Goal: Task Accomplishment & Management: Use online tool/utility

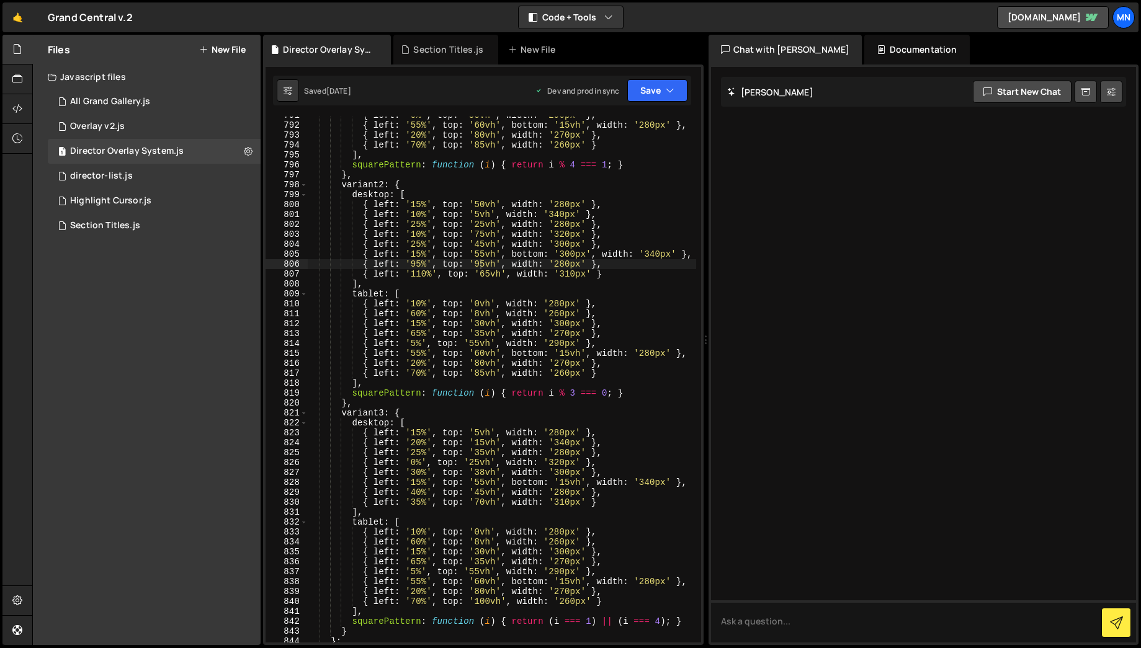
scroll to position [6060, 0]
click at [478, 236] on div "{ left : '5%' , top : '55vh' , width : '290px' } , { left : '55%' , top : '60vh…" at bounding box center [501, 383] width 389 height 546
drag, startPoint x: 475, startPoint y: 235, endPoint x: 482, endPoint y: 235, distance: 6.8
click at [482, 235] on div "{ left : '5%' , top : '55vh' , width : '290px' } , { left : '55%' , top : '60vh…" at bounding box center [501, 383] width 389 height 546
click at [507, 233] on div "{ left : '5%' , top : '55vh' , width : '290px' } , { left : '55%' , top : '60vh…" at bounding box center [501, 383] width 389 height 546
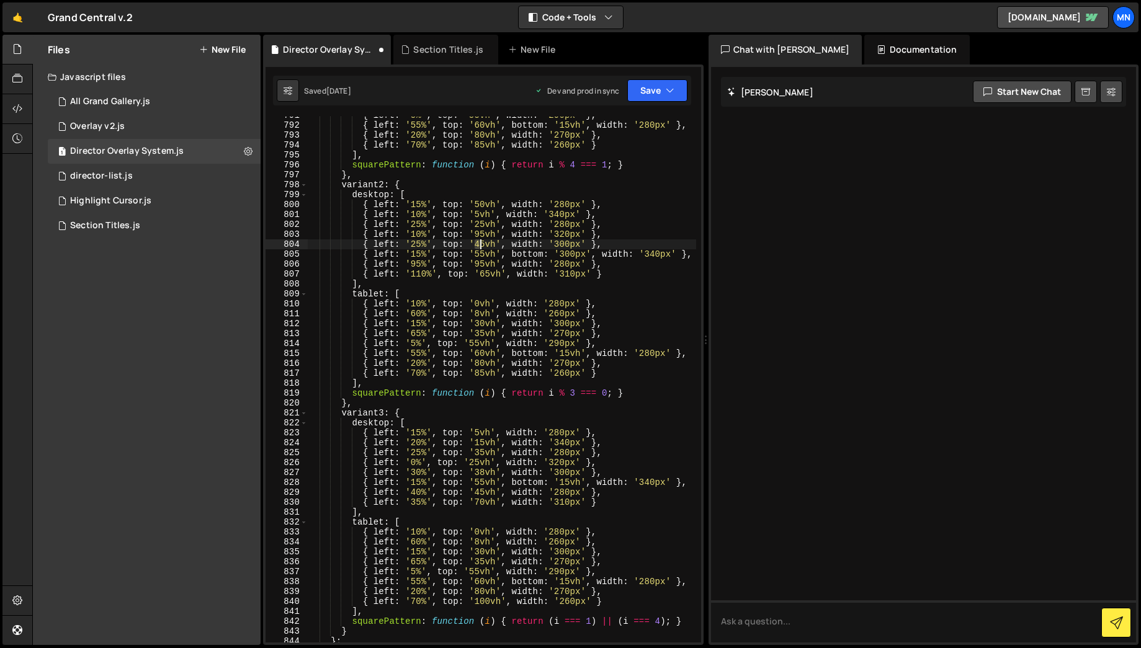
click at [479, 245] on div "{ left : '5%' , top : '55vh' , width : '290px' } , { left : '55%' , top : '60vh…" at bounding box center [501, 383] width 389 height 546
click at [511, 239] on div "{ left : '5%' , top : '55vh' , width : '290px' } , { left : '55%' , top : '60vh…" at bounding box center [501, 383] width 389 height 546
click at [416, 244] on div "{ left : '5%' , top : '55vh' , width : '290px' } , { left : '55%' , top : '60vh…" at bounding box center [501, 383] width 389 height 546
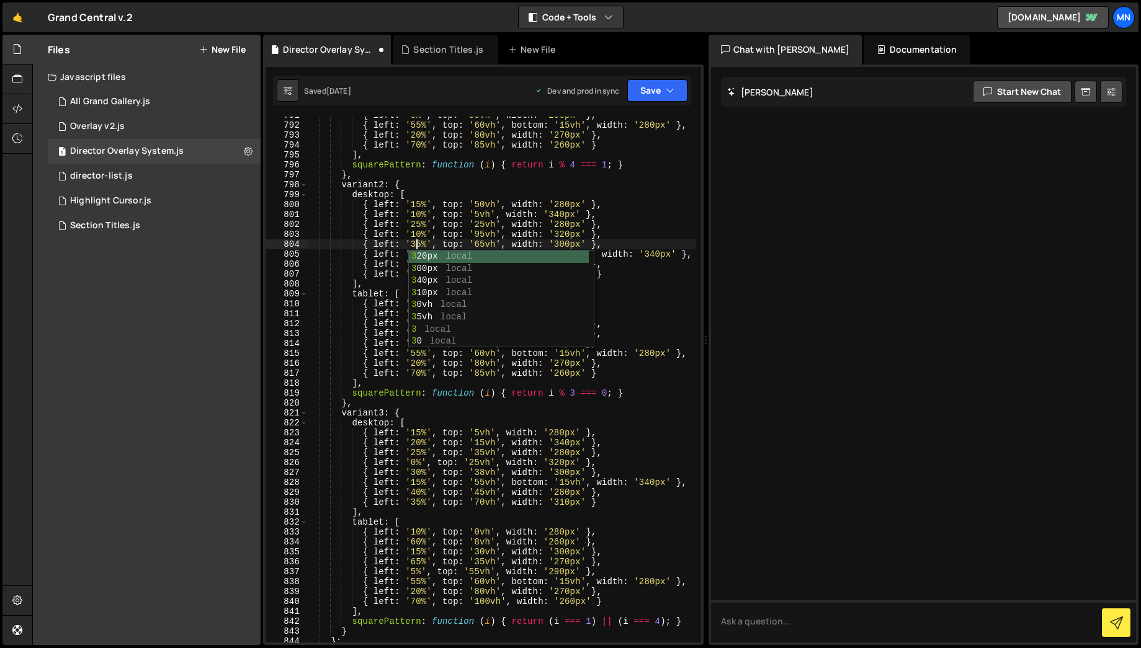
scroll to position [0, 8]
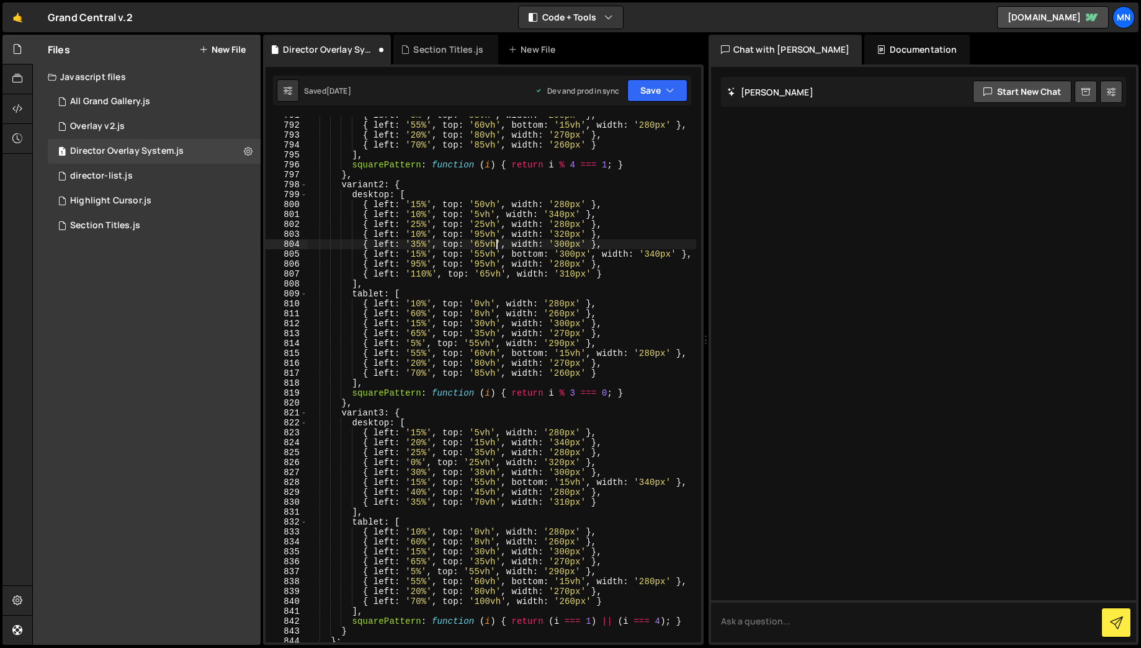
click at [496, 248] on div "{ left : '5%' , top : '55vh' , width : '290px' } , { left : '55%' , top : '60vh…" at bounding box center [501, 383] width 389 height 546
click at [479, 254] on div "{ left : '5%' , top : '55vh' , width : '290px' } , { left : '55%' , top : '60vh…" at bounding box center [501, 383] width 389 height 546
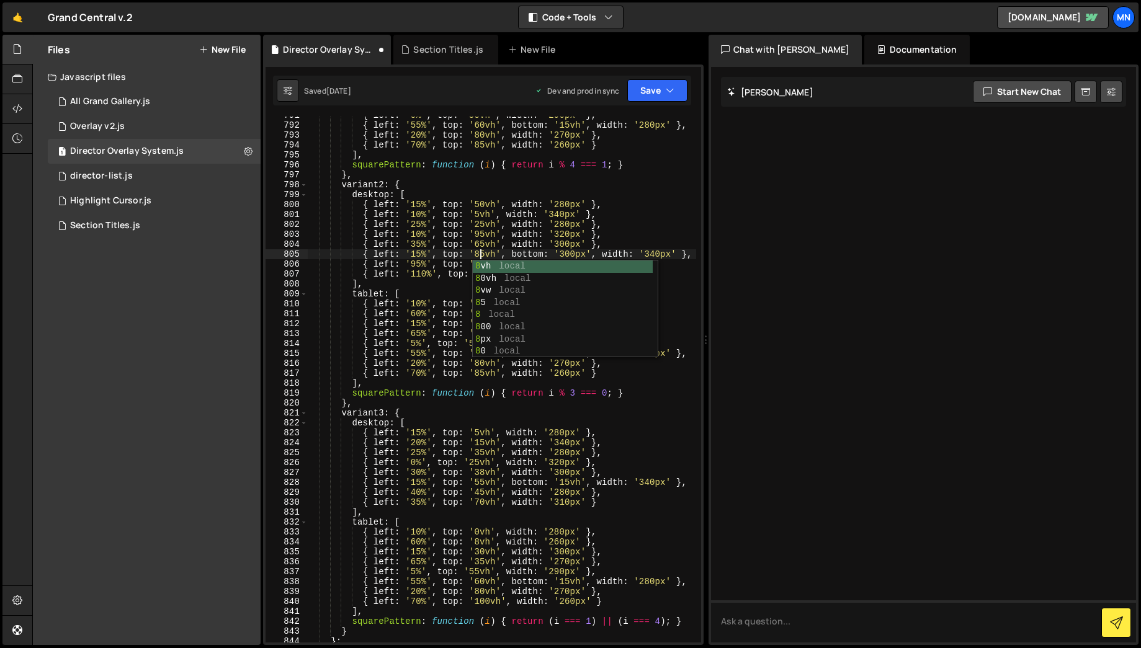
scroll to position [0, 12]
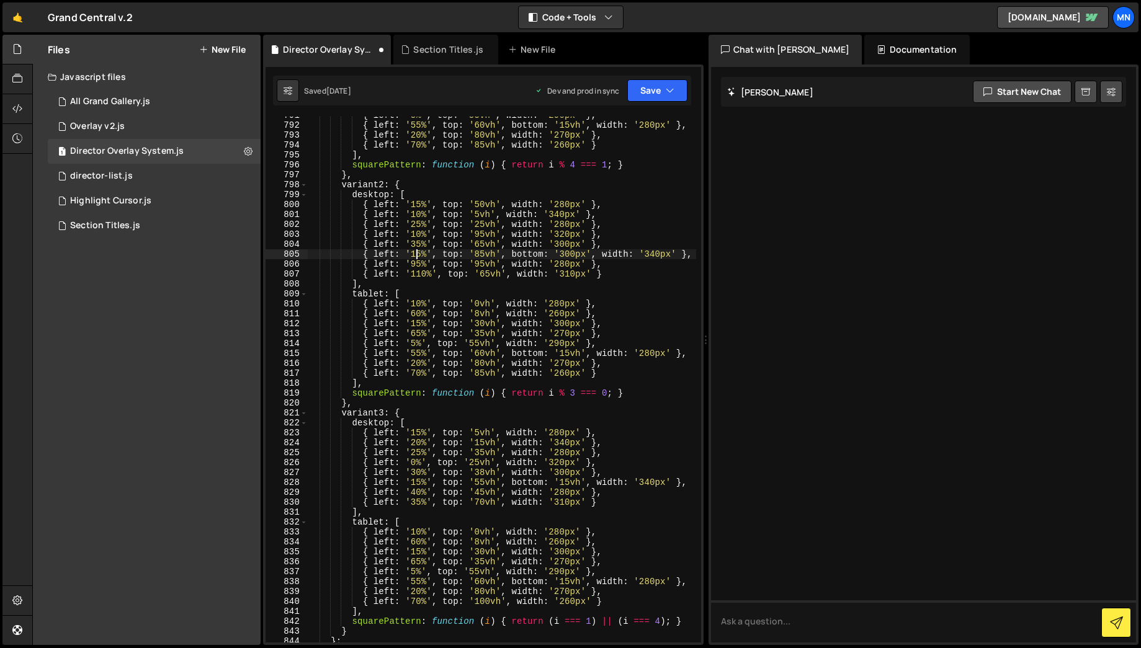
click at [414, 257] on div "{ left : '5%' , top : '55vh' , width : '290px' } , { left : '55%' , top : '60vh…" at bounding box center [501, 383] width 389 height 546
click at [415, 254] on div "{ left : '5%' , top : '55vh' , width : '290px' } , { left : '55%' , top : '60vh…" at bounding box center [501, 383] width 389 height 546
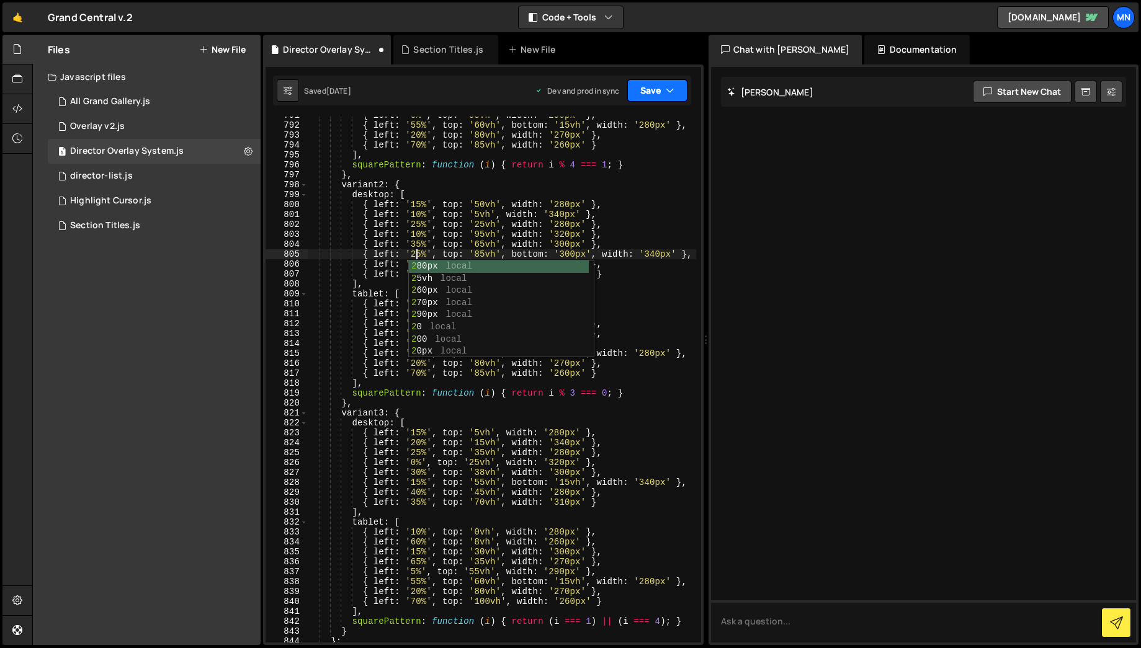
click at [666, 96] on icon "button" at bounding box center [670, 90] width 9 height 12
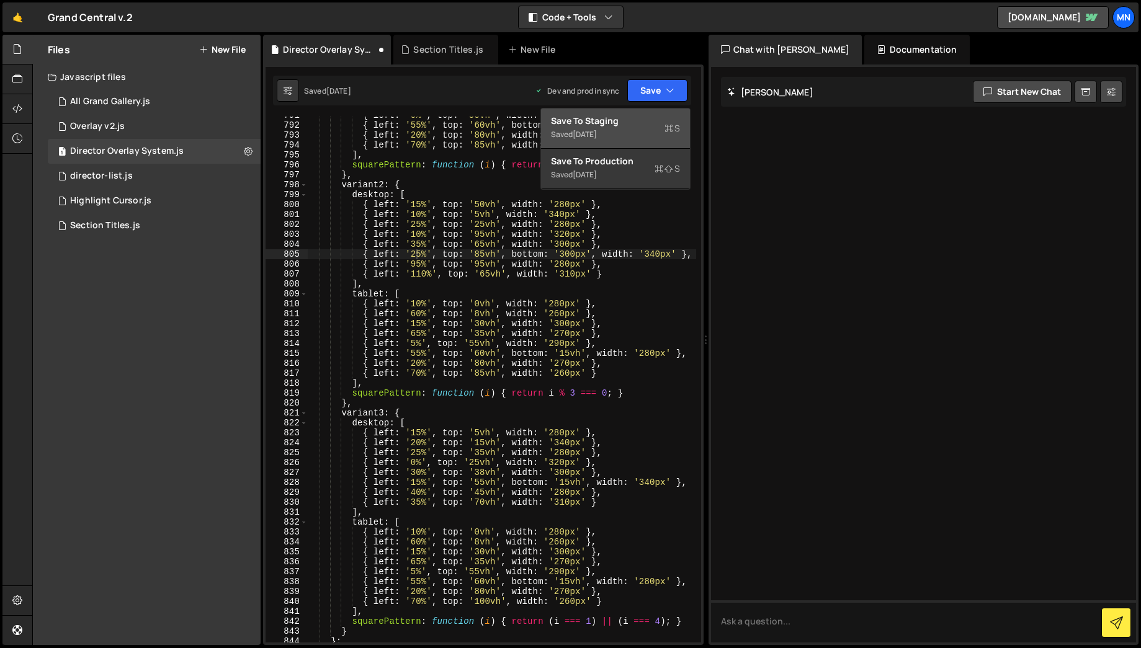
click at [650, 135] on div "Saved [DATE]" at bounding box center [615, 134] width 129 height 15
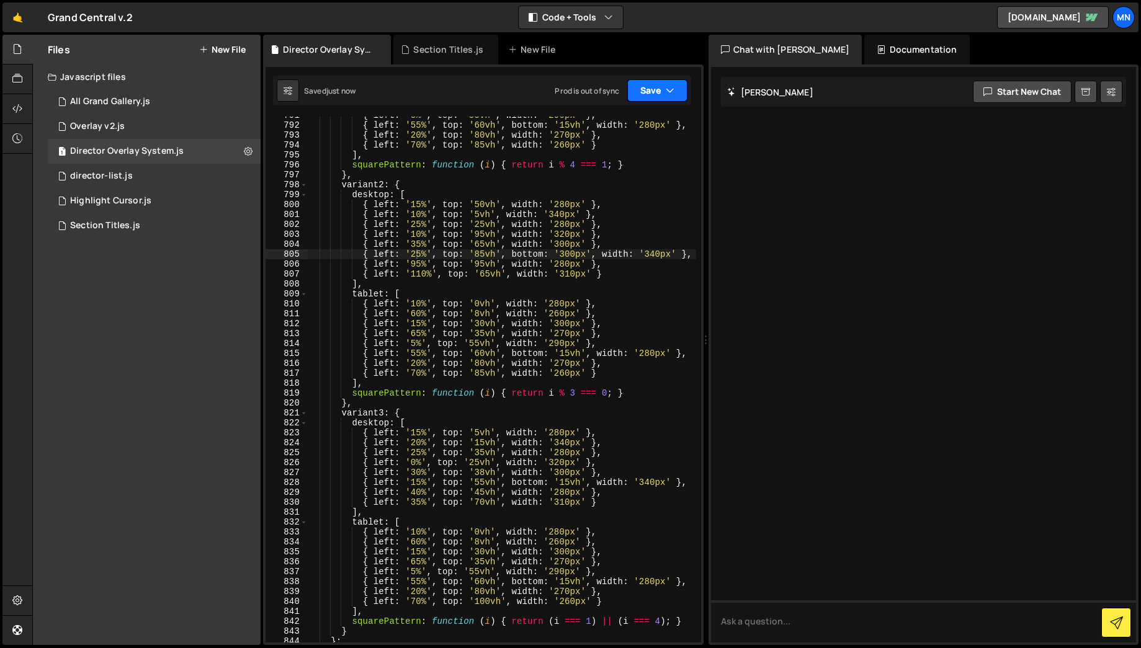
click at [666, 87] on icon "button" at bounding box center [670, 90] width 9 height 12
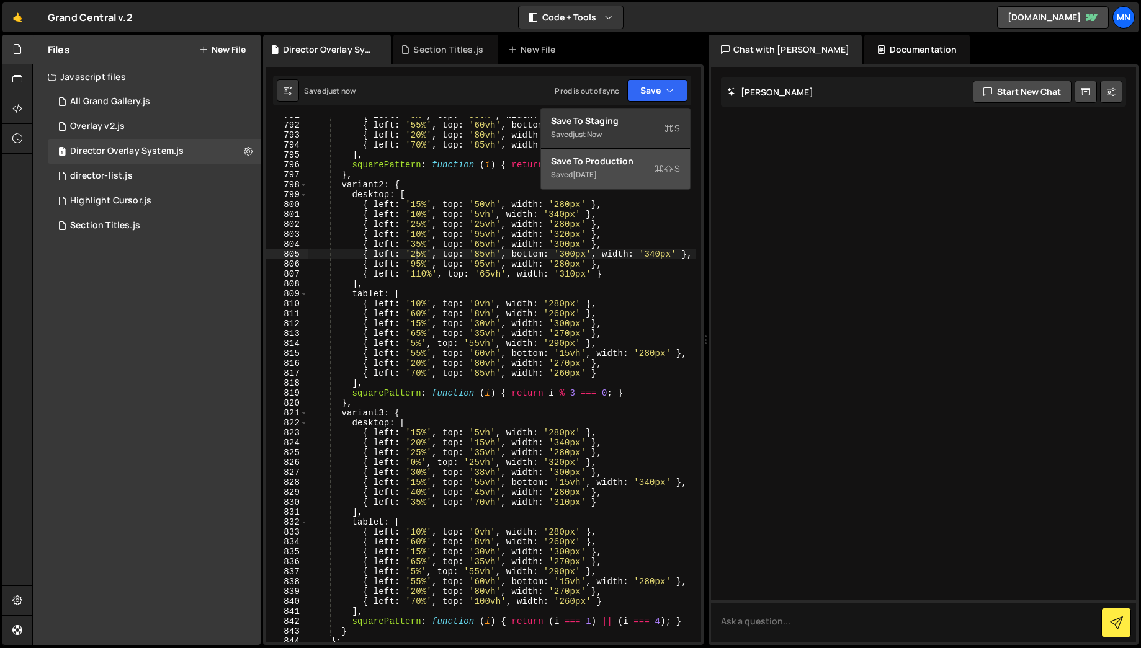
click at [640, 174] on div "Saved [DATE]" at bounding box center [615, 175] width 129 height 15
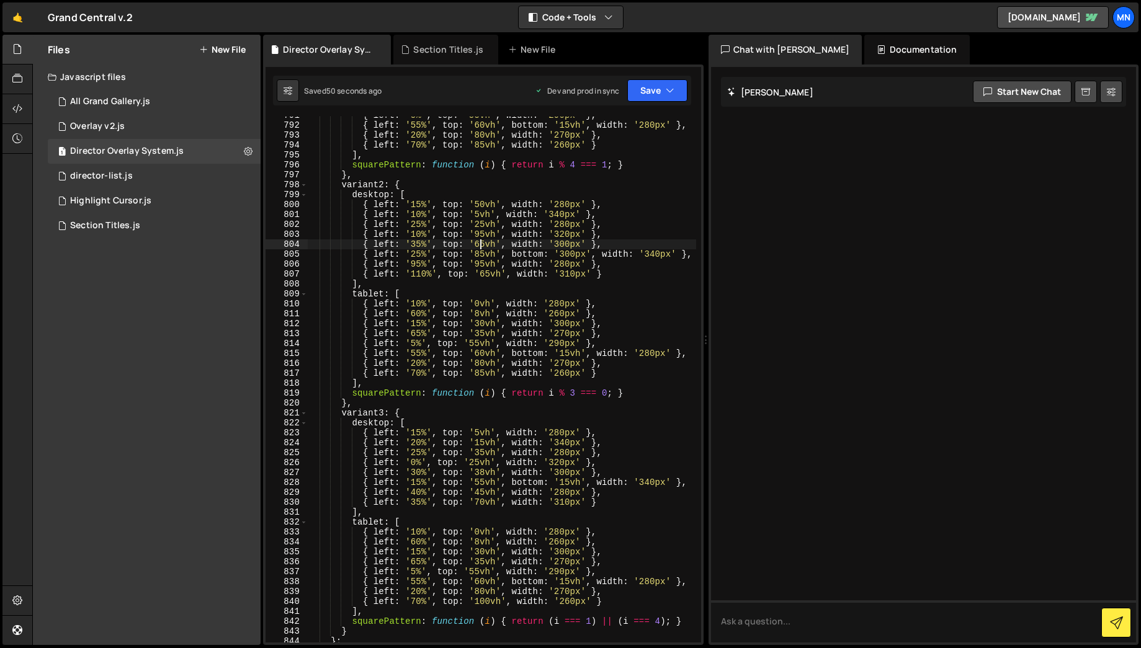
click at [481, 246] on div "{ left : '5%' , top : '55vh' , width : '290px' } , { left : '55%' , top : '60vh…" at bounding box center [501, 383] width 389 height 546
click at [478, 245] on div "{ left : '5%' , top : '55vh' , width : '290px' } , { left : '55%' , top : '60vh…" at bounding box center [501, 383] width 389 height 546
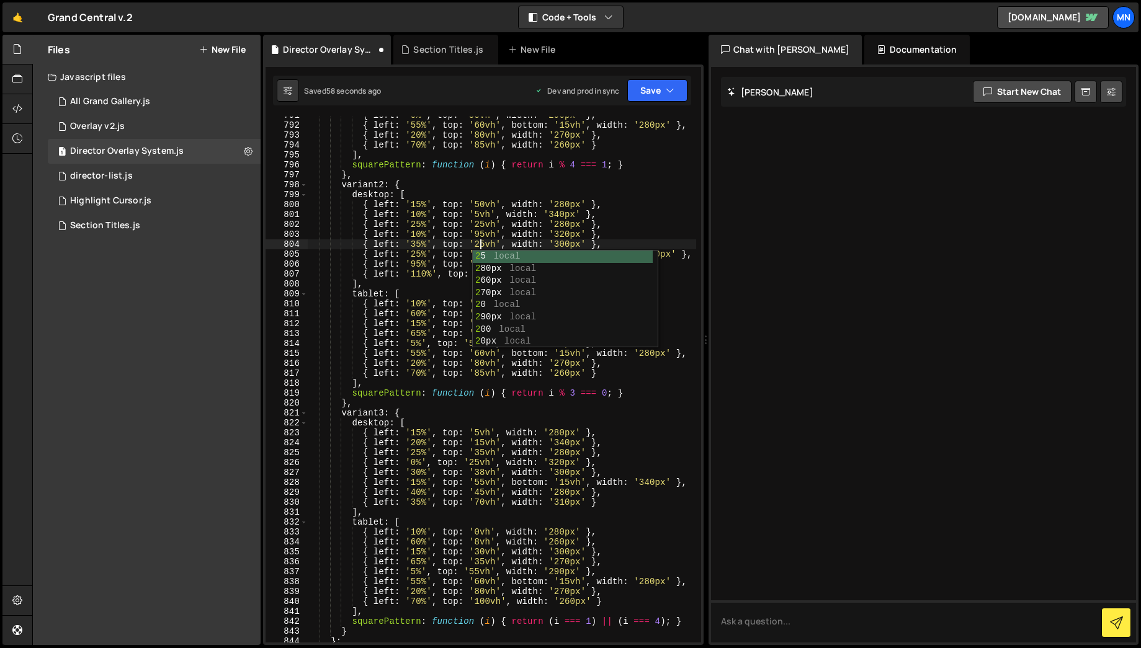
scroll to position [0, 12]
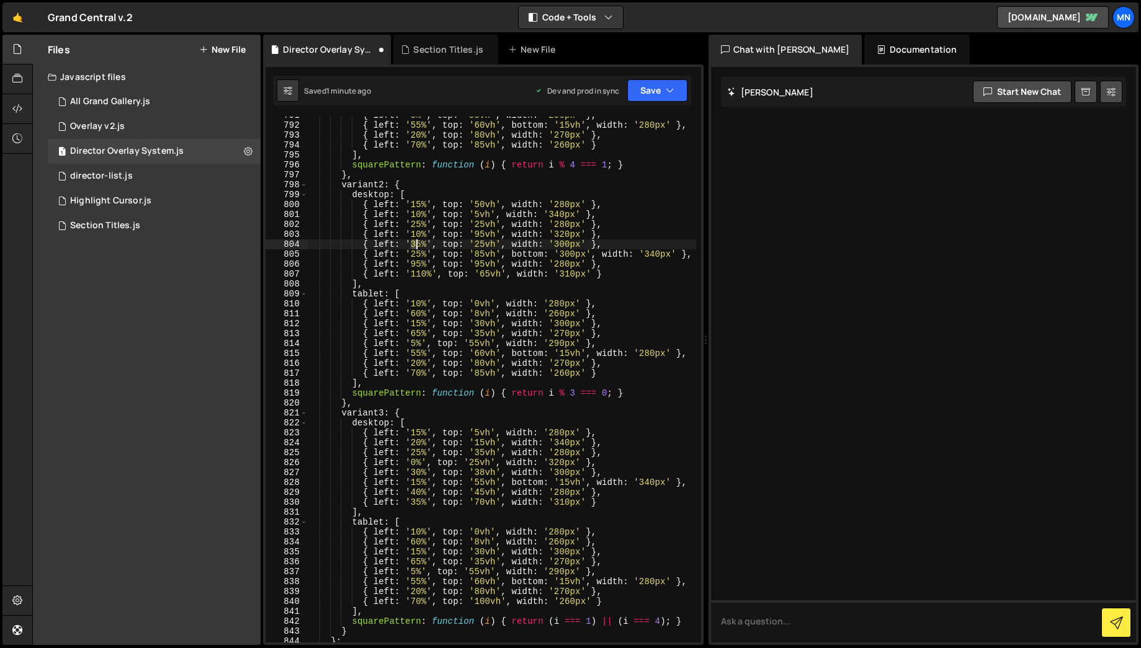
click at [416, 243] on div "{ left : '5%' , top : '55vh' , width : '290px' } , { left : '55%' , top : '60vh…" at bounding box center [501, 383] width 389 height 546
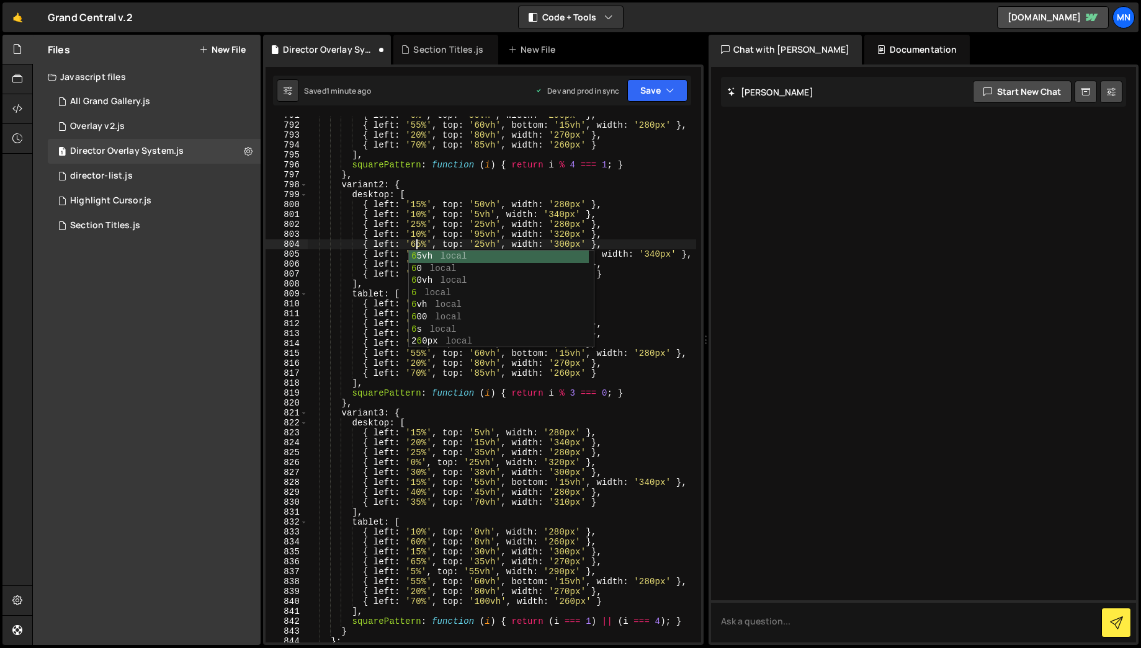
scroll to position [0, 8]
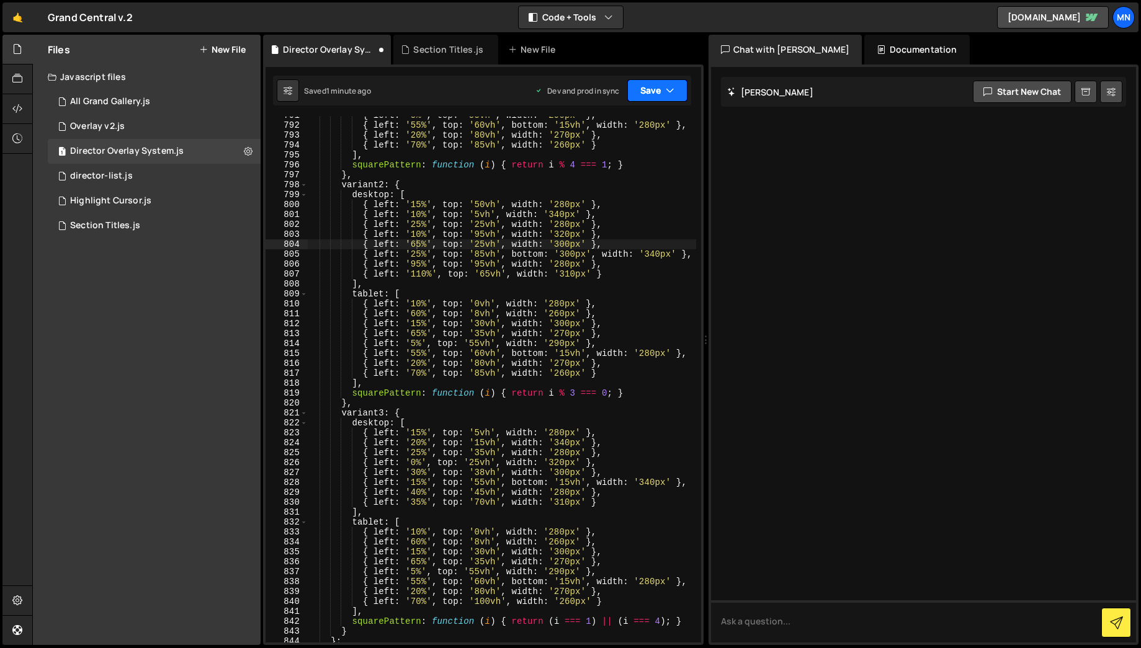
drag, startPoint x: 663, startPoint y: 92, endPoint x: 663, endPoint y: 125, distance: 32.3
click at [663, 93] on button "Save" at bounding box center [657, 90] width 60 height 22
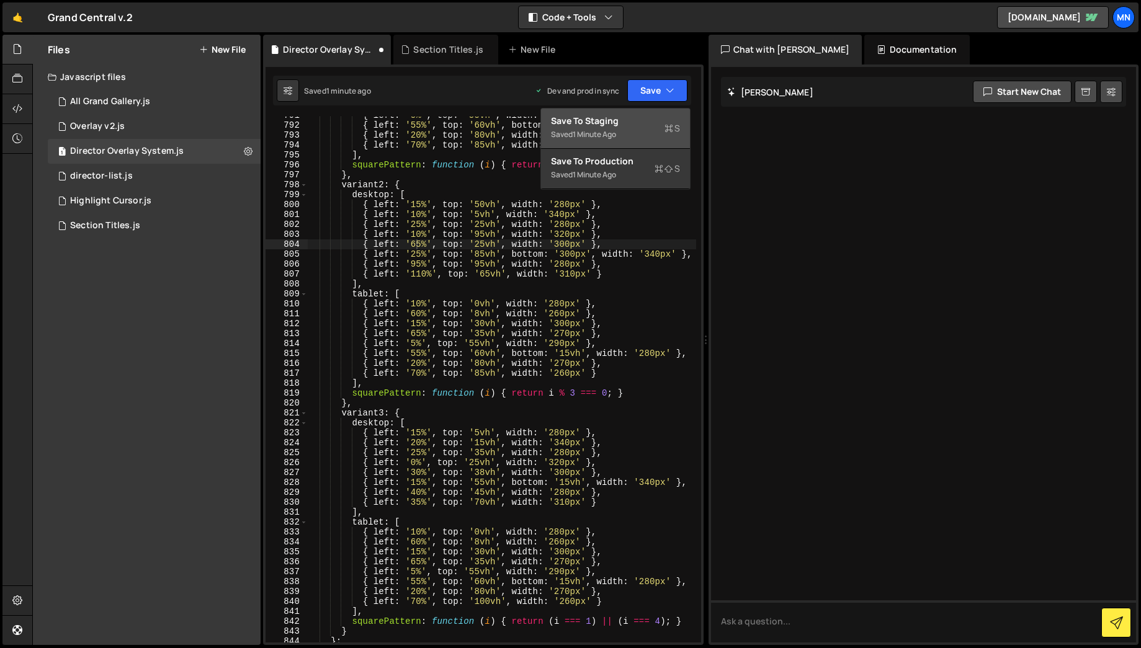
click at [651, 132] on div "Saved 1 minute ago" at bounding box center [615, 134] width 129 height 15
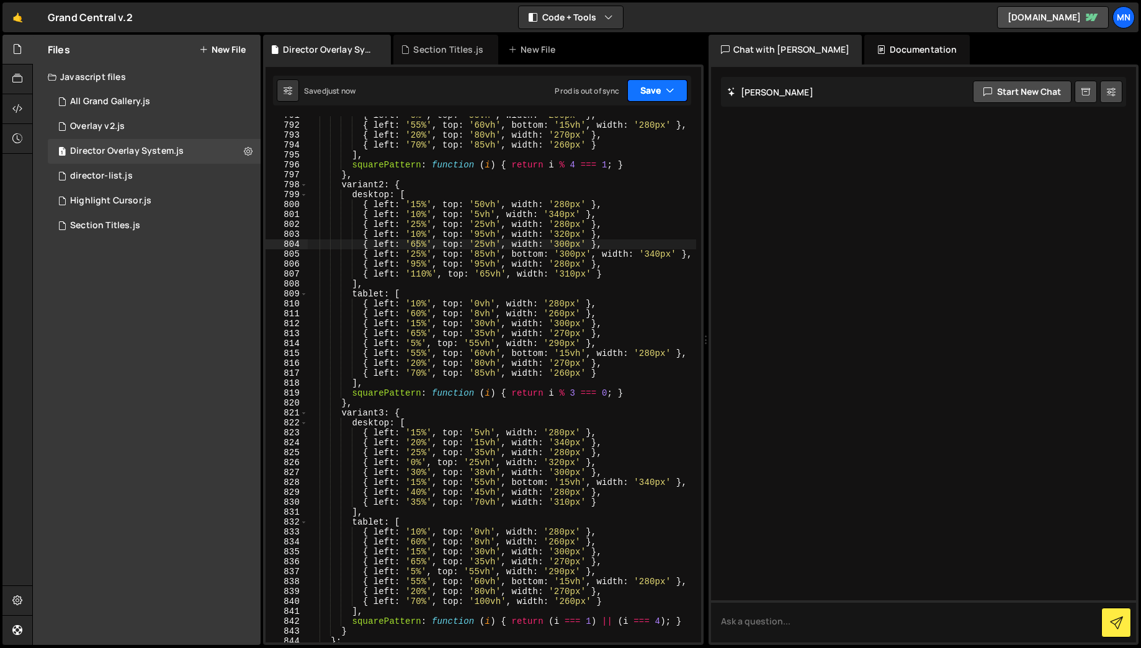
drag, startPoint x: 673, startPoint y: 87, endPoint x: 668, endPoint y: 133, distance: 45.5
click at [673, 88] on icon "button" at bounding box center [670, 90] width 9 height 12
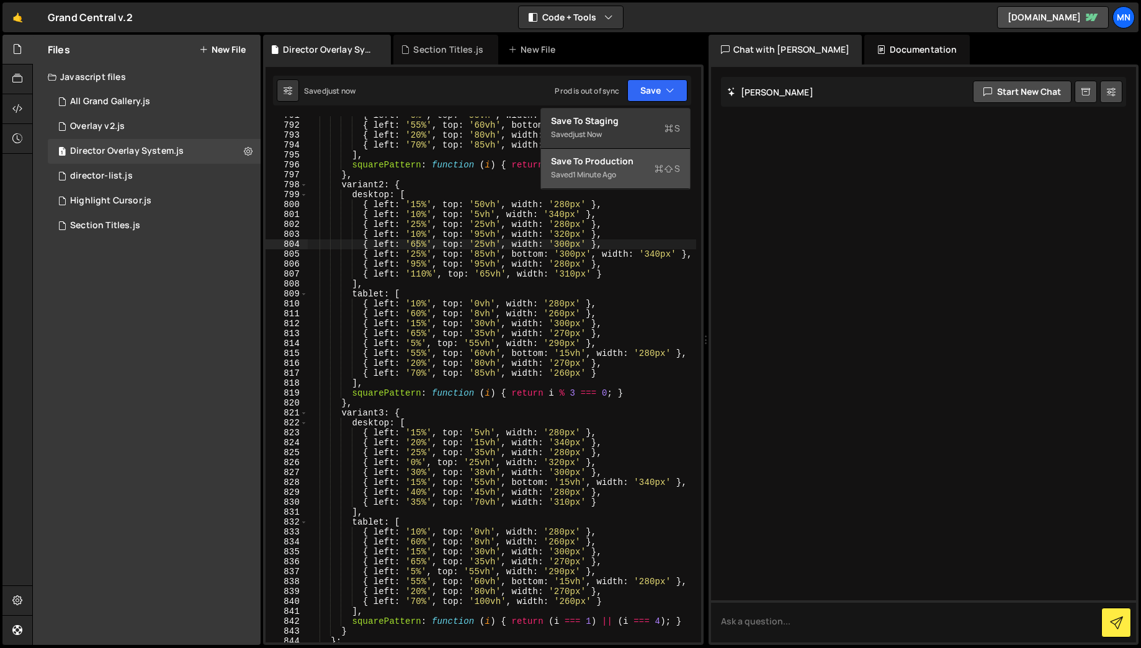
click at [656, 171] on icon at bounding box center [659, 169] width 9 height 12
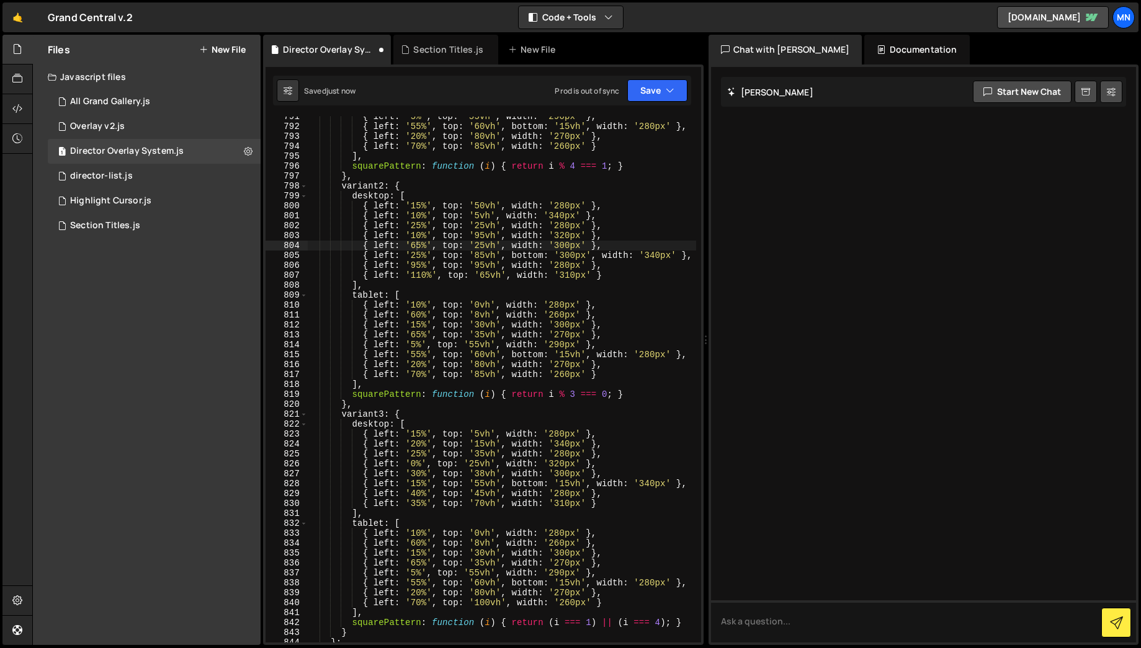
scroll to position [6059, 0]
click at [479, 235] on div "{ left : '5%' , top : '55vh' , width : '290px' } , { left : '55%' , top : '60vh…" at bounding box center [501, 385] width 389 height 546
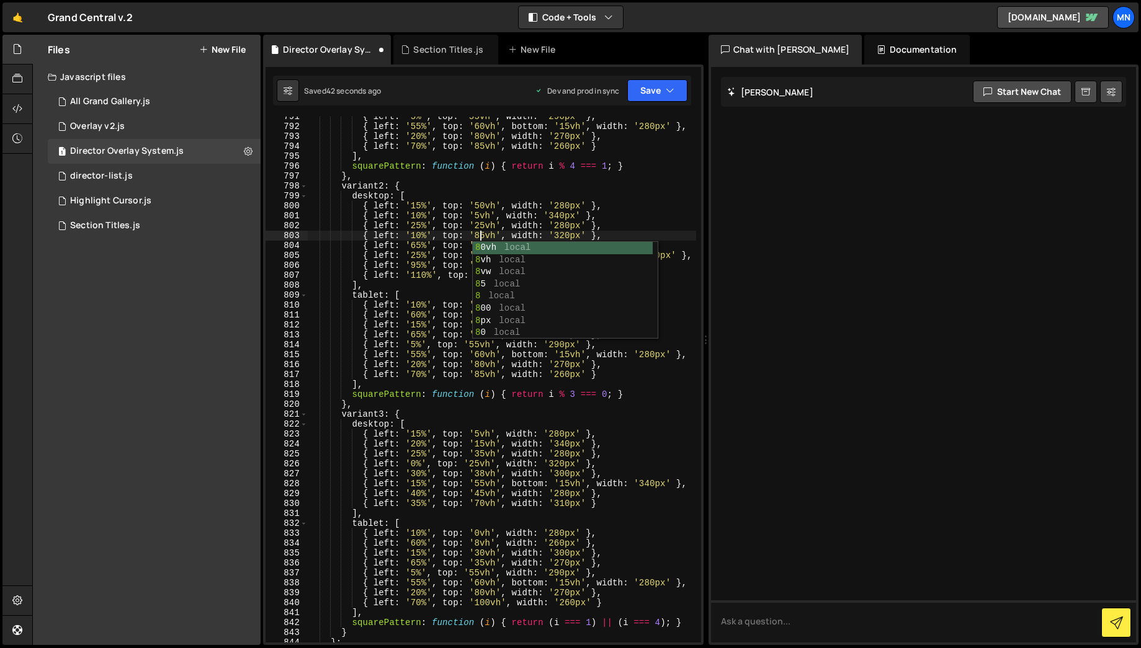
scroll to position [0, 12]
click at [632, 222] on div "{ left : '5%' , top : '55vh' , width : '290px' } , { left : '55%' , top : '60vh…" at bounding box center [501, 385] width 389 height 546
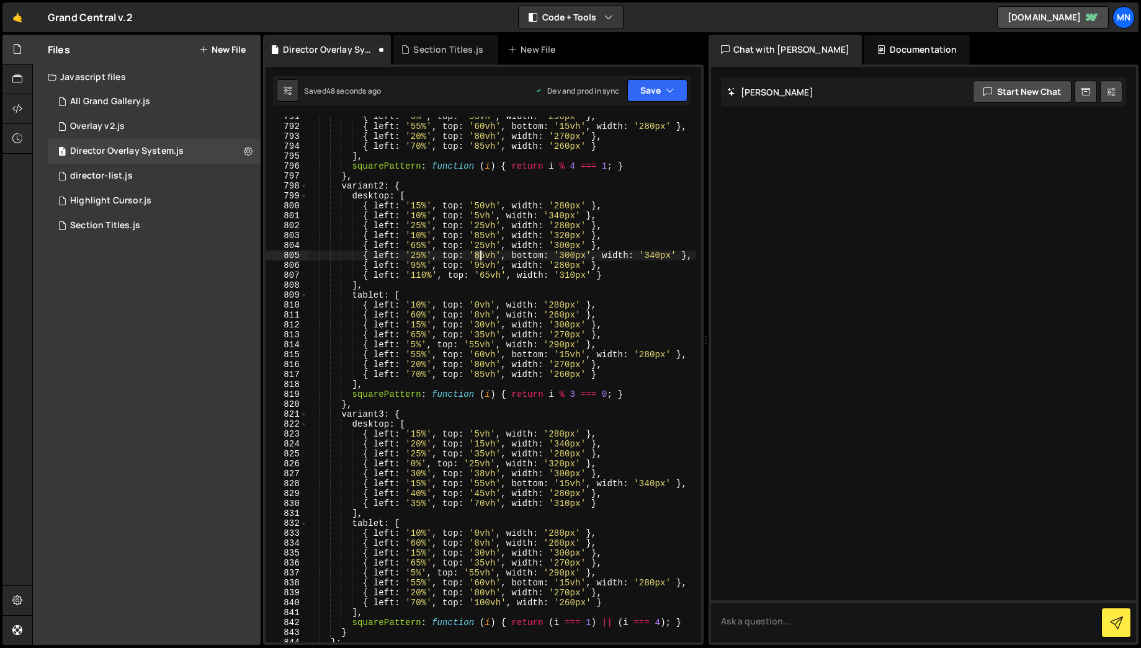
click at [478, 253] on div "{ left : '5%' , top : '55vh' , width : '290px' } , { left : '55%' , top : '60vh…" at bounding box center [501, 385] width 389 height 546
click at [649, 195] on div "{ left : '5%' , top : '55vh' , width : '290px' } , { left : '55%' , top : '60vh…" at bounding box center [501, 385] width 389 height 546
drag, startPoint x: 657, startPoint y: 87, endPoint x: 673, endPoint y: 105, distance: 23.7
click at [657, 88] on button "Save" at bounding box center [657, 90] width 60 height 22
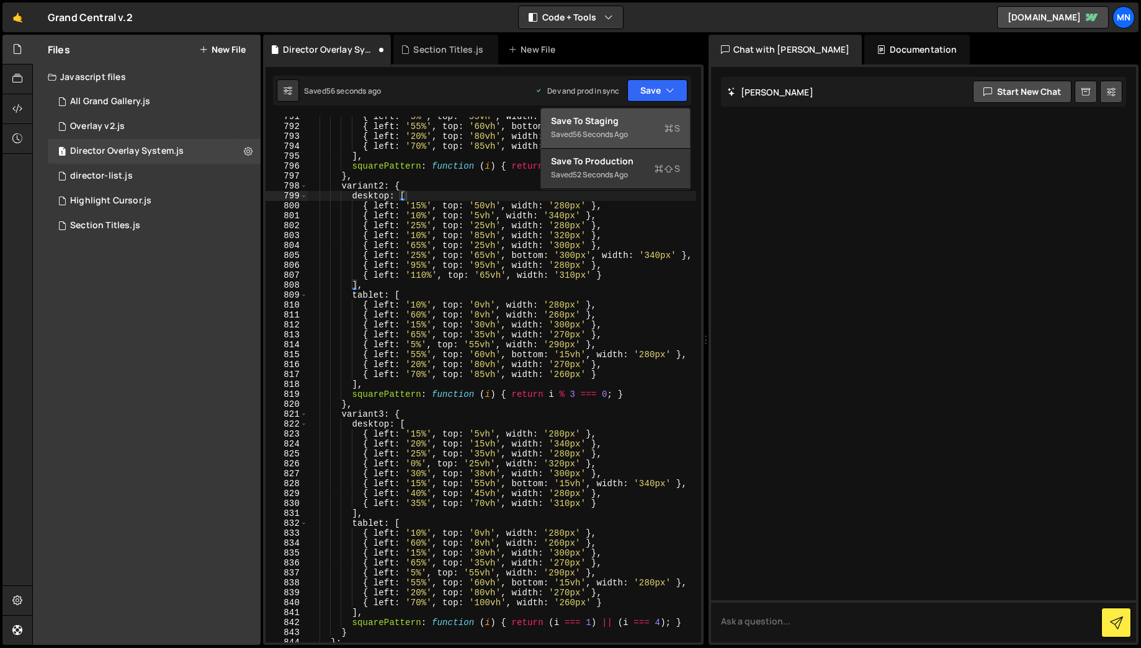
click at [653, 129] on div "Saved 56 seconds ago" at bounding box center [615, 134] width 129 height 15
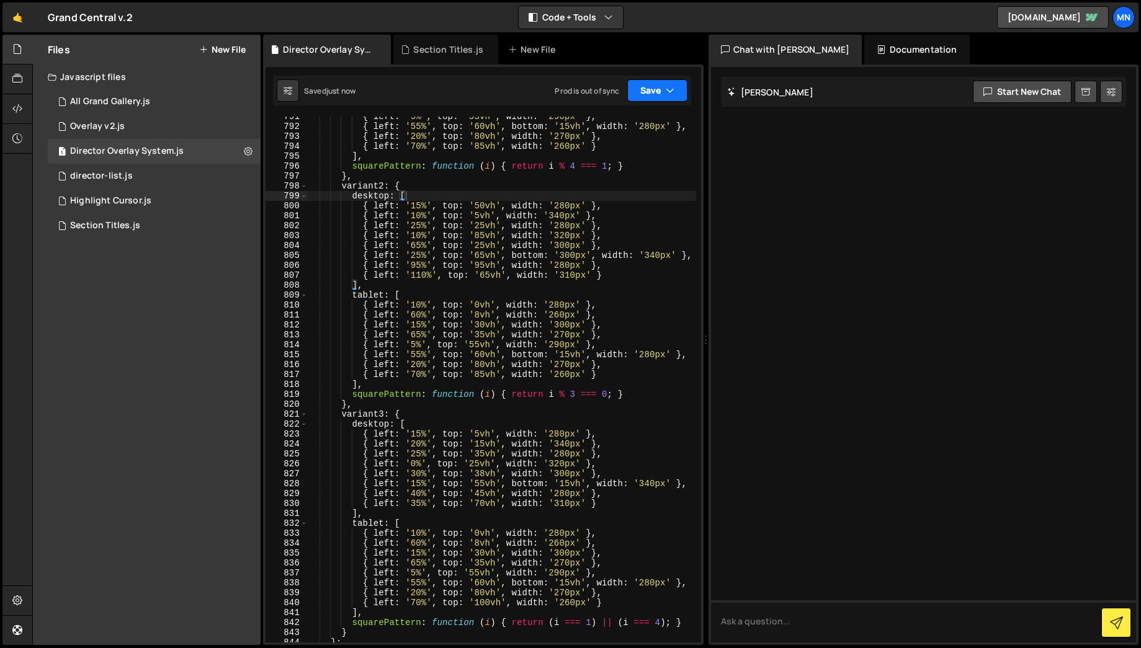
drag, startPoint x: 673, startPoint y: 86, endPoint x: 671, endPoint y: 128, distance: 41.6
click at [673, 86] on icon "button" at bounding box center [670, 90] width 9 height 12
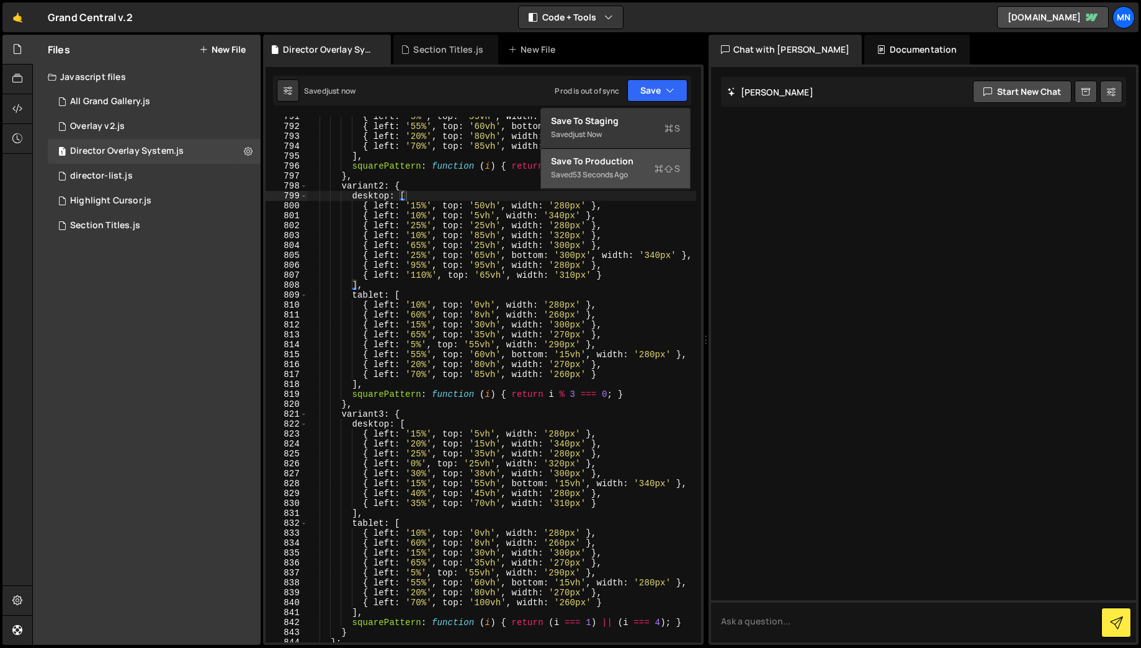
click at [632, 171] on div "Saved 53 seconds ago" at bounding box center [615, 175] width 129 height 15
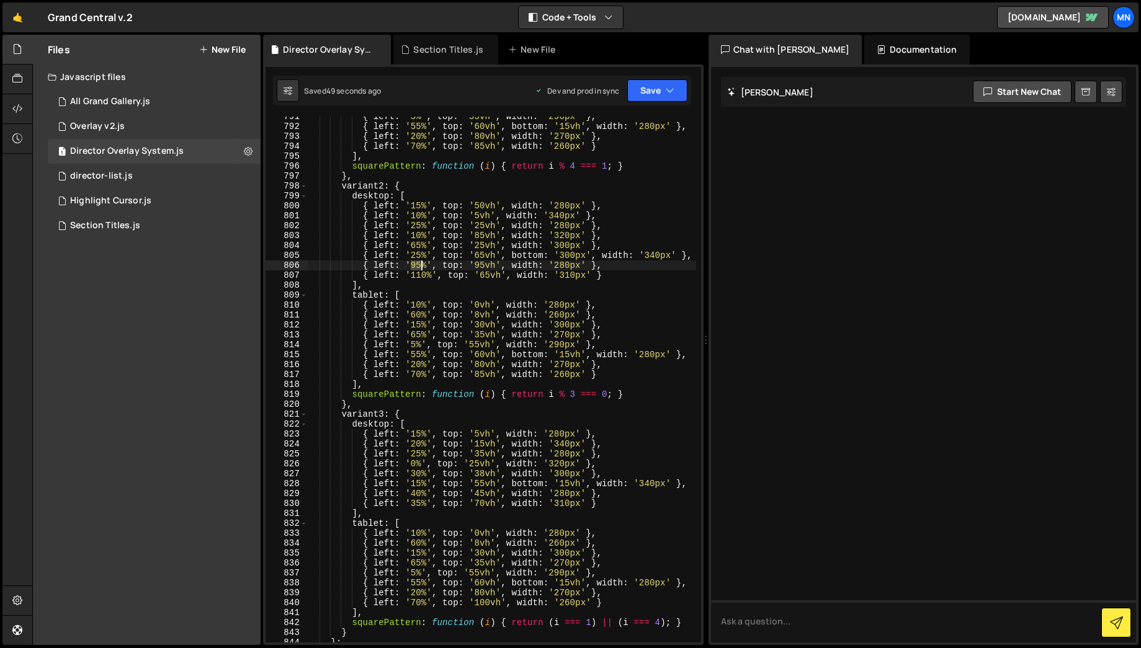
drag, startPoint x: 411, startPoint y: 265, endPoint x: 421, endPoint y: 264, distance: 9.9
click at [421, 264] on div "{ left : '5%' , top : '55vh' , width : '290px' } , { left : '55%' , top : '60vh…" at bounding box center [501, 385] width 389 height 546
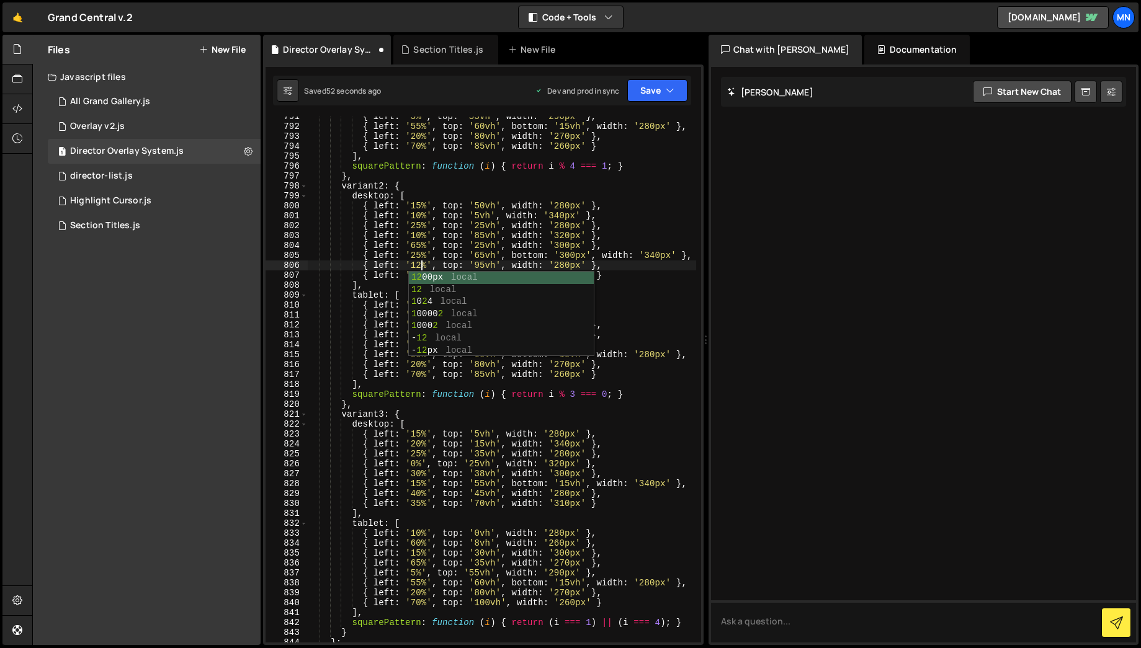
scroll to position [0, 8]
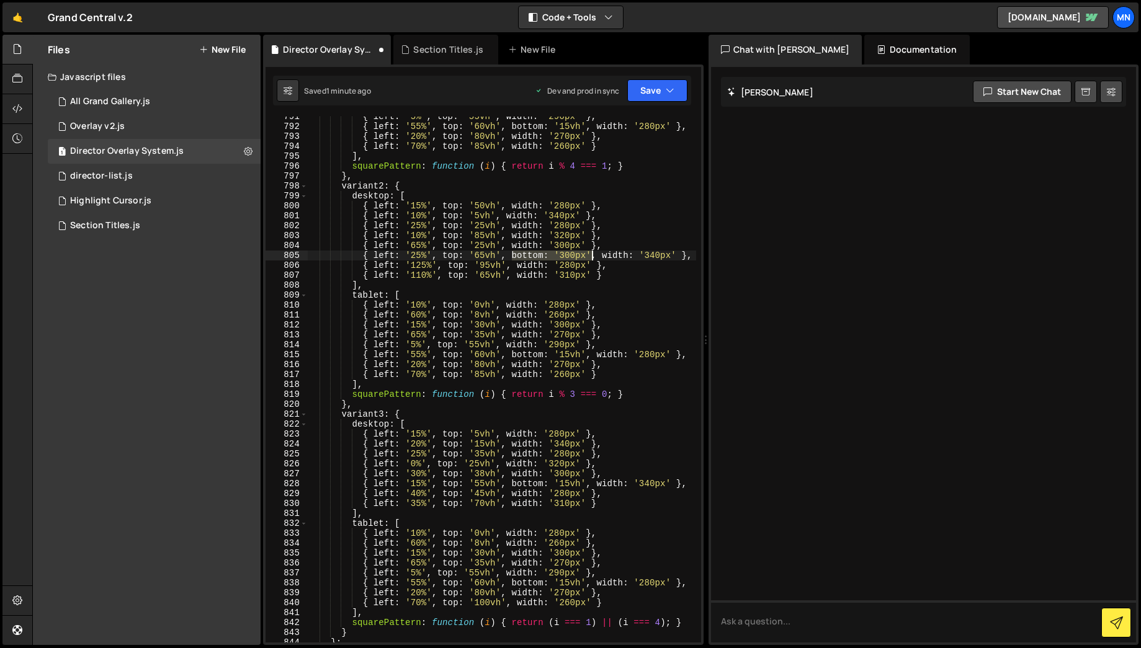
drag, startPoint x: 511, startPoint y: 256, endPoint x: 593, endPoint y: 254, distance: 81.3
click at [593, 254] on div "{ left : '5%' , top : '55vh' , width : '290px' } , { left : '55%' , top : '60vh…" at bounding box center [501, 385] width 389 height 546
drag, startPoint x: 600, startPoint y: 256, endPoint x: 512, endPoint y: 254, distance: 87.5
click at [512, 254] on div "{ left : '5%' , top : '55vh' , width : '290px' } , { left : '55%' , top : '60vh…" at bounding box center [501, 385] width 389 height 546
click at [517, 264] on div "{ left : '5%' , top : '55vh' , width : '290px' } , { left : '55%' , top : '60vh…" at bounding box center [501, 385] width 389 height 546
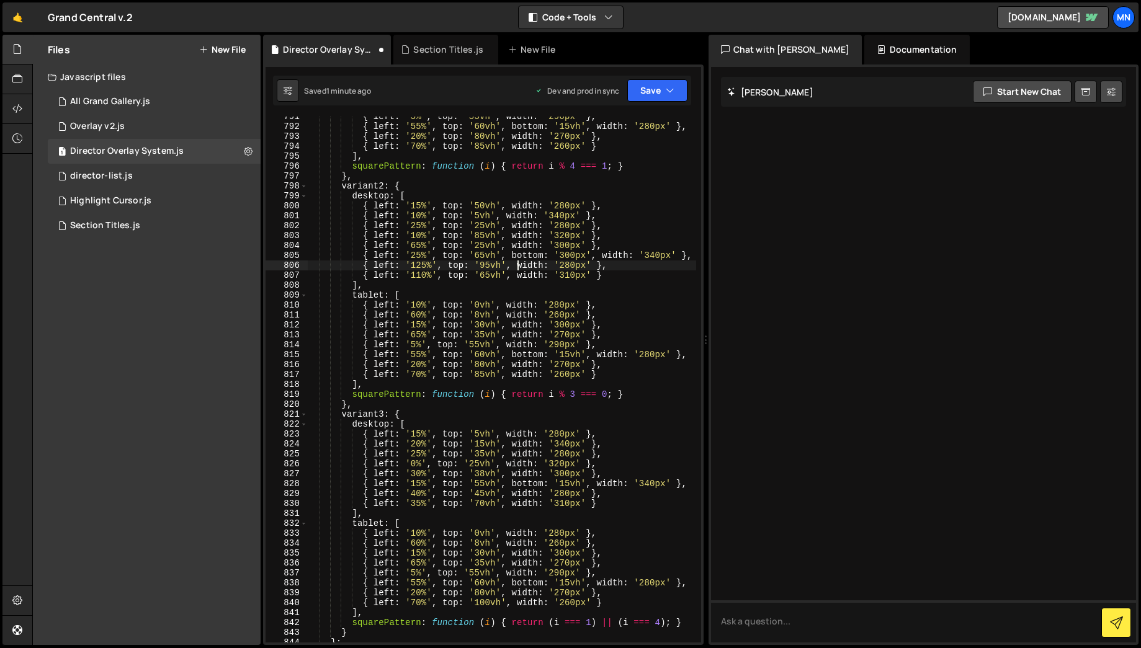
paste textarea "bottom: '300px',"
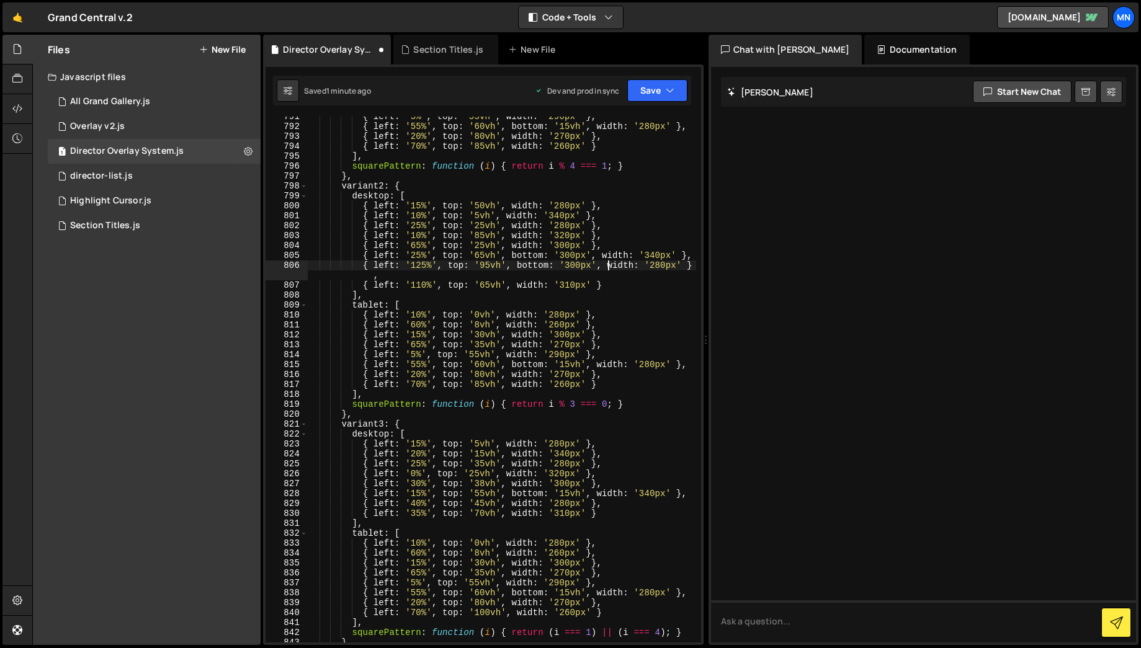
scroll to position [0, 20]
click at [663, 89] on button "Save" at bounding box center [657, 90] width 60 height 22
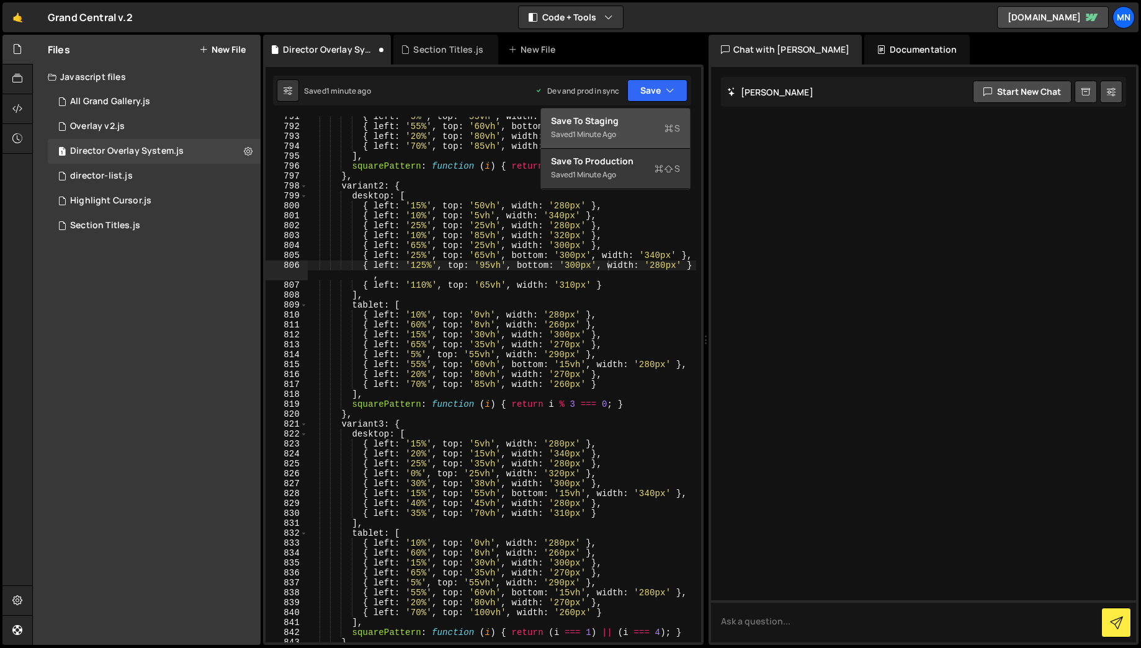
click at [617, 123] on div "Save to Staging S" at bounding box center [615, 121] width 129 height 12
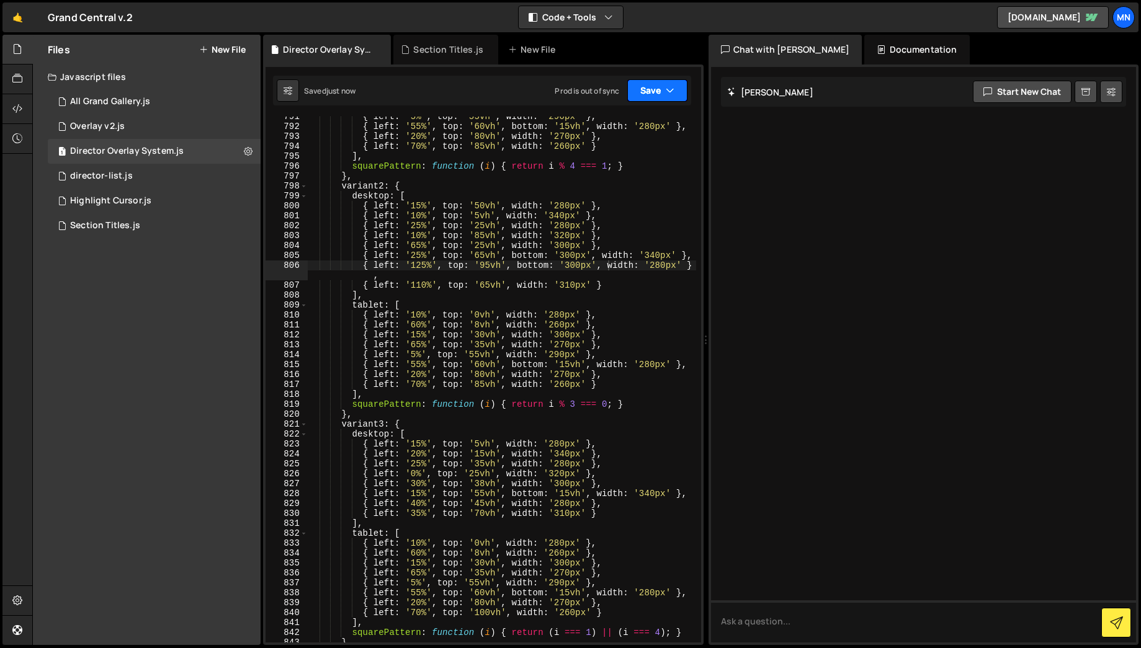
click at [671, 93] on icon "button" at bounding box center [670, 90] width 9 height 12
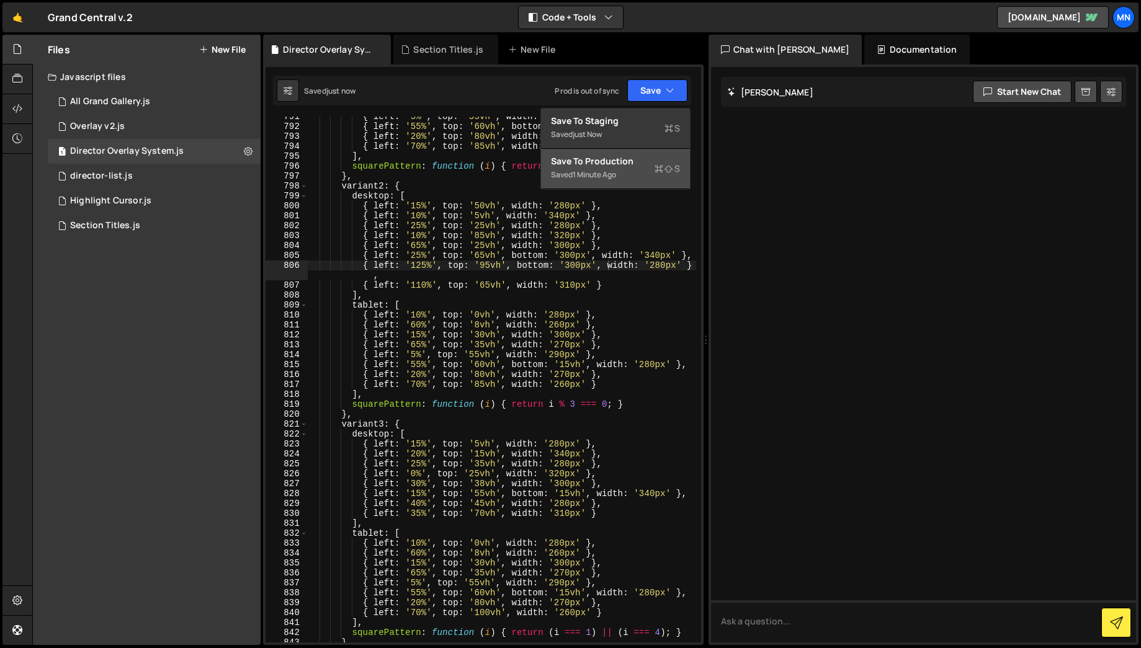
click at [629, 171] on div "Saved 1 minute ago" at bounding box center [615, 175] width 129 height 15
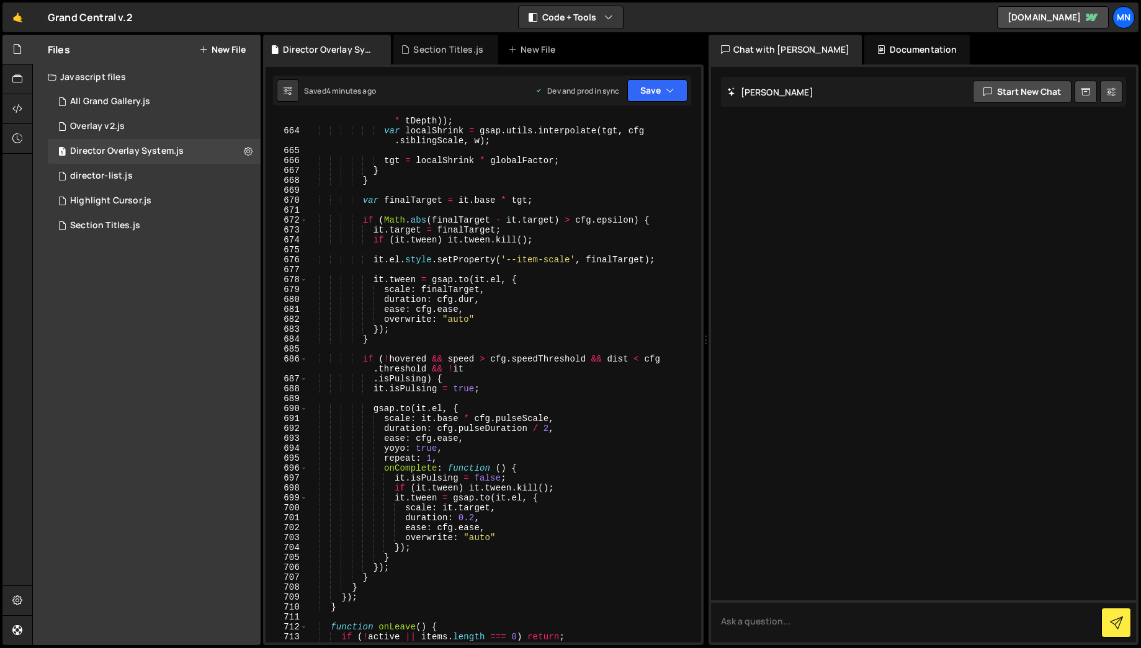
scroll to position [5106, 0]
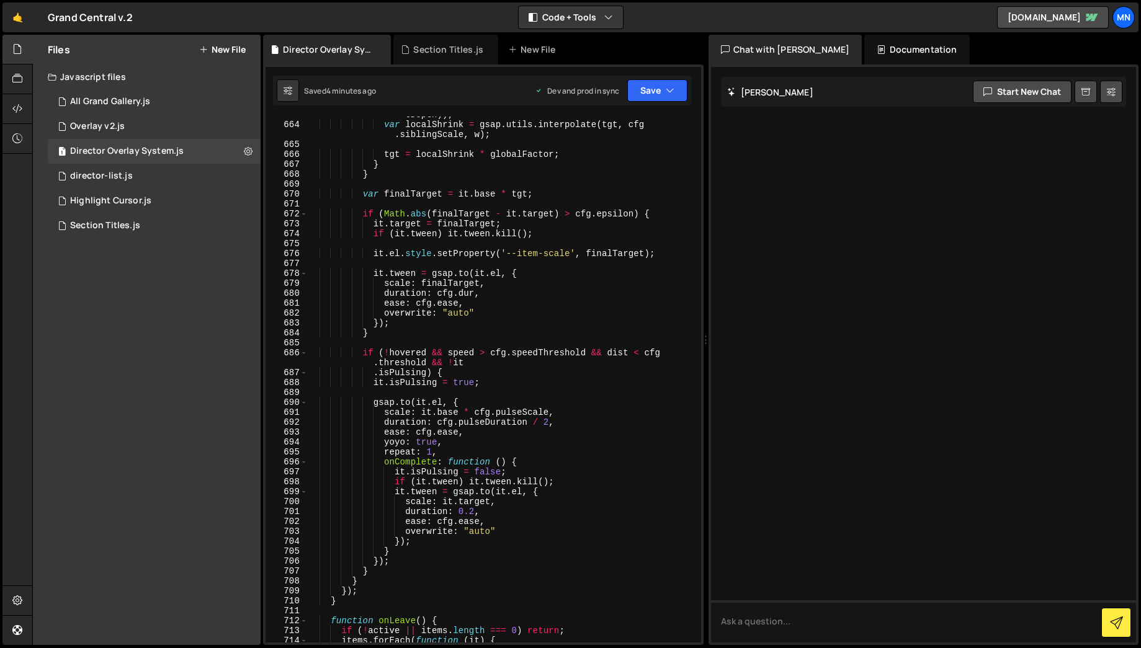
drag, startPoint x: 700, startPoint y: 256, endPoint x: 687, endPoint y: 692, distance: 435.8
click at [687, 611] on html "Projects [GEOGRAPHIC_DATA] Blog [GEOGRAPHIC_DATA] Projects Your Teams Invite te…" at bounding box center [570, 324] width 1141 height 648
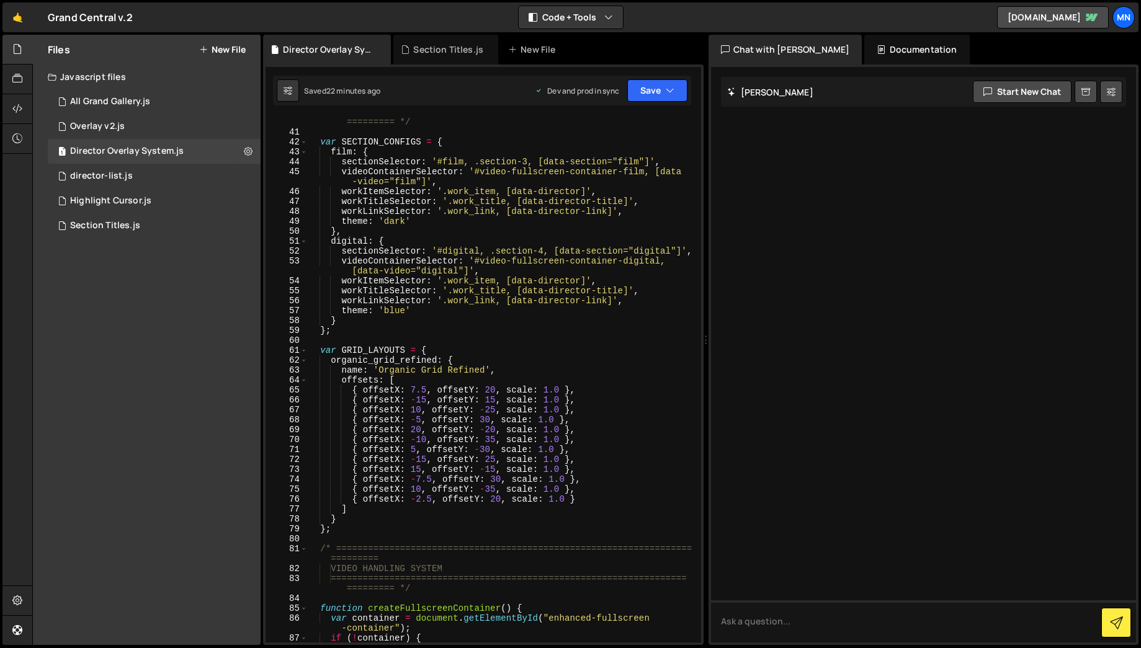
scroll to position [0, 0]
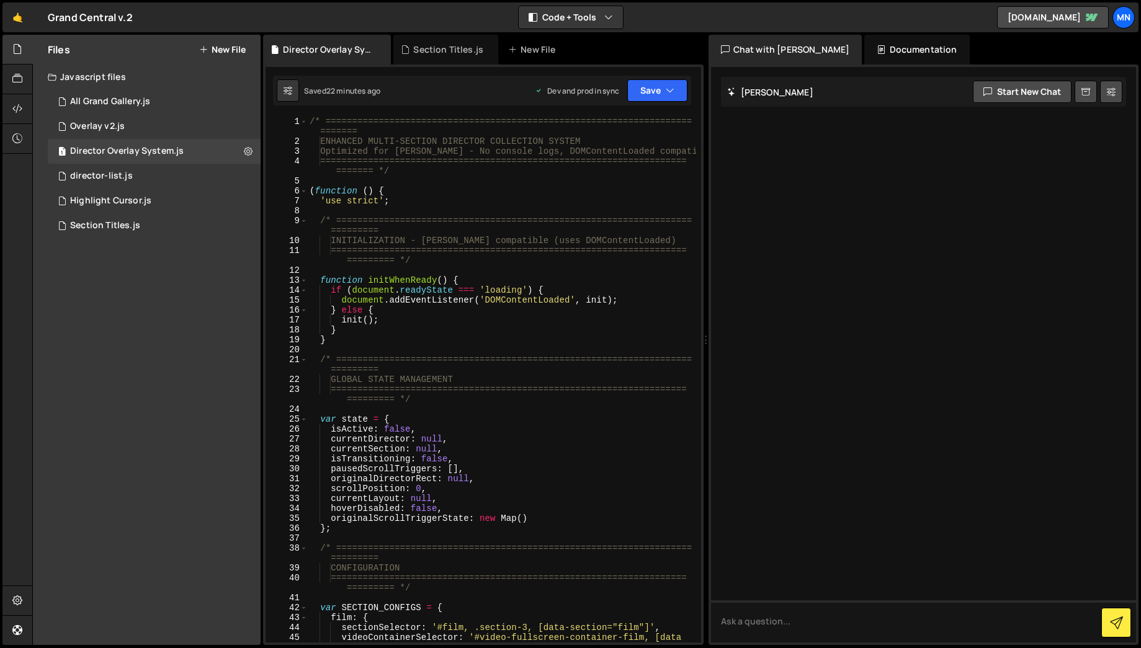
click at [285, 117] on div "1" at bounding box center [287, 127] width 42 height 20
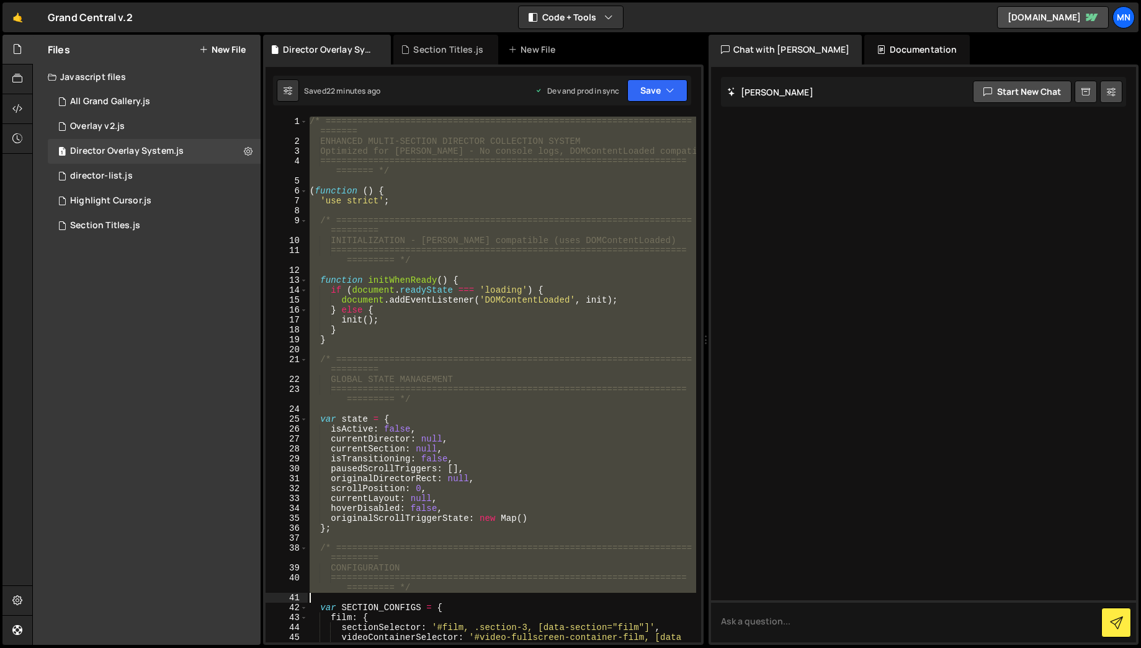
drag, startPoint x: 286, startPoint y: 117, endPoint x: 611, endPoint y: 591, distance: 575.0
click at [611, 592] on div "{ left: '125%', top: '95vh', bottom: '300px', width: '280px' }, 1 2 3 4 5 6 7 8…" at bounding box center [484, 380] width 436 height 526
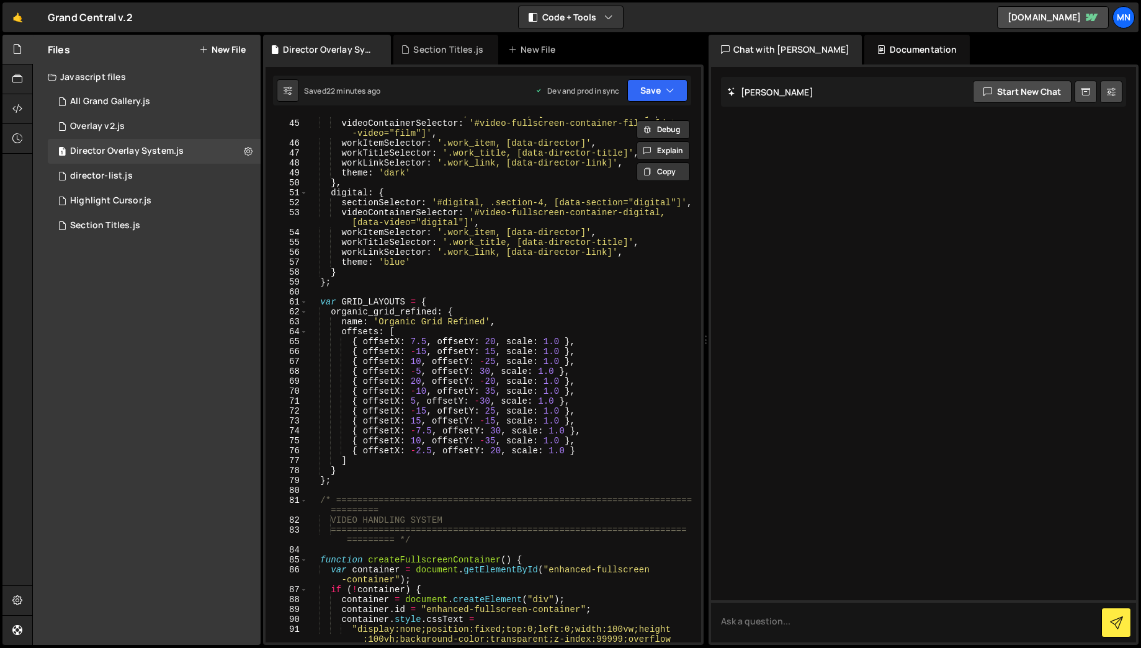
scroll to position [423, 0]
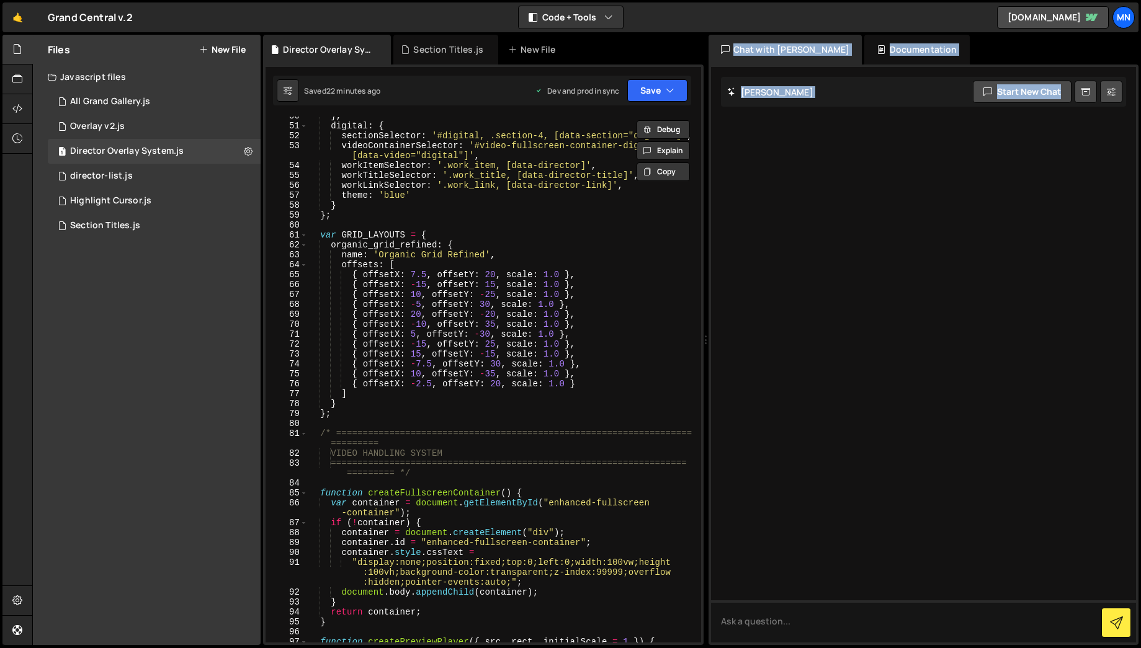
drag, startPoint x: 702, startPoint y: 133, endPoint x: 713, endPoint y: 328, distance: 195.1
click at [713, 360] on div "Files New File Javascript files 1 All Grand Gallery.js 0 0 Overlay v2.js 0 1 Di…" at bounding box center [586, 340] width 1109 height 611
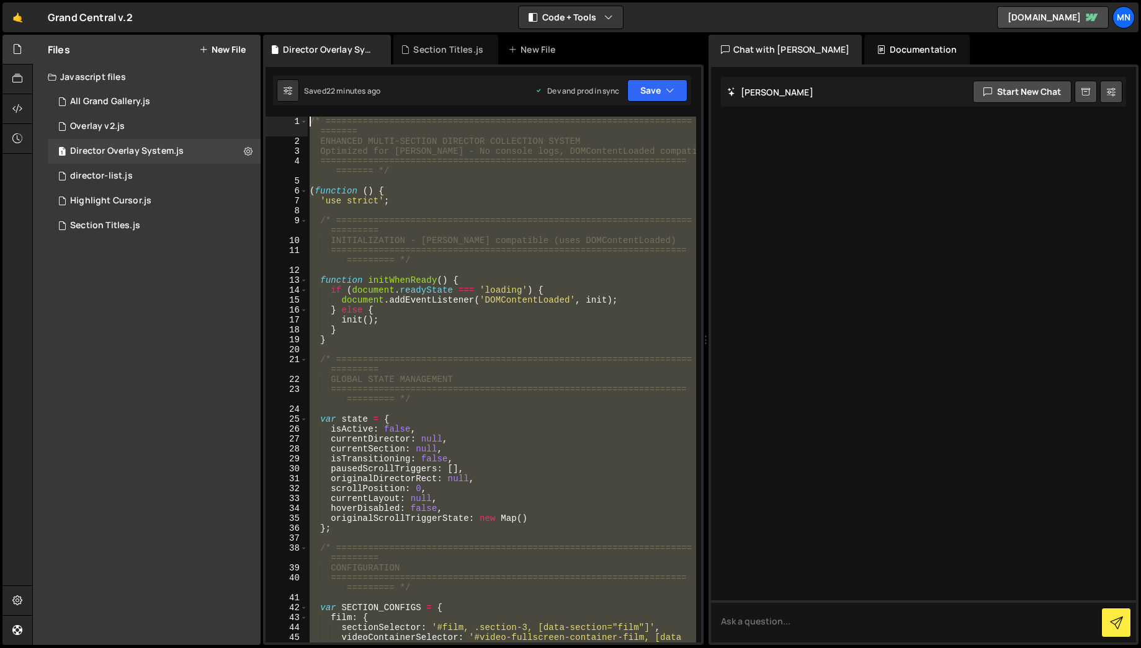
scroll to position [0, 0]
drag, startPoint x: 354, startPoint y: 632, endPoint x: 275, endPoint y: -177, distance: 813.5
click at [275, 0] on html "Projects [GEOGRAPHIC_DATA] Blog [GEOGRAPHIC_DATA] Projects Your Teams Invite te…" at bounding box center [570, 324] width 1141 height 648
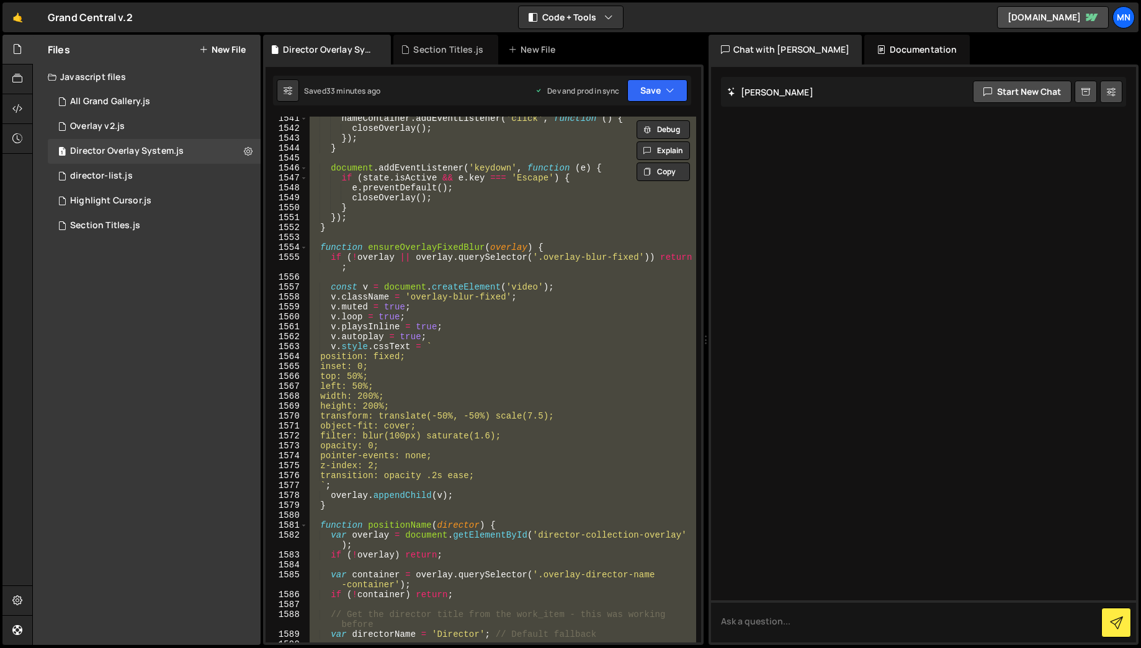
scroll to position [12248, 0]
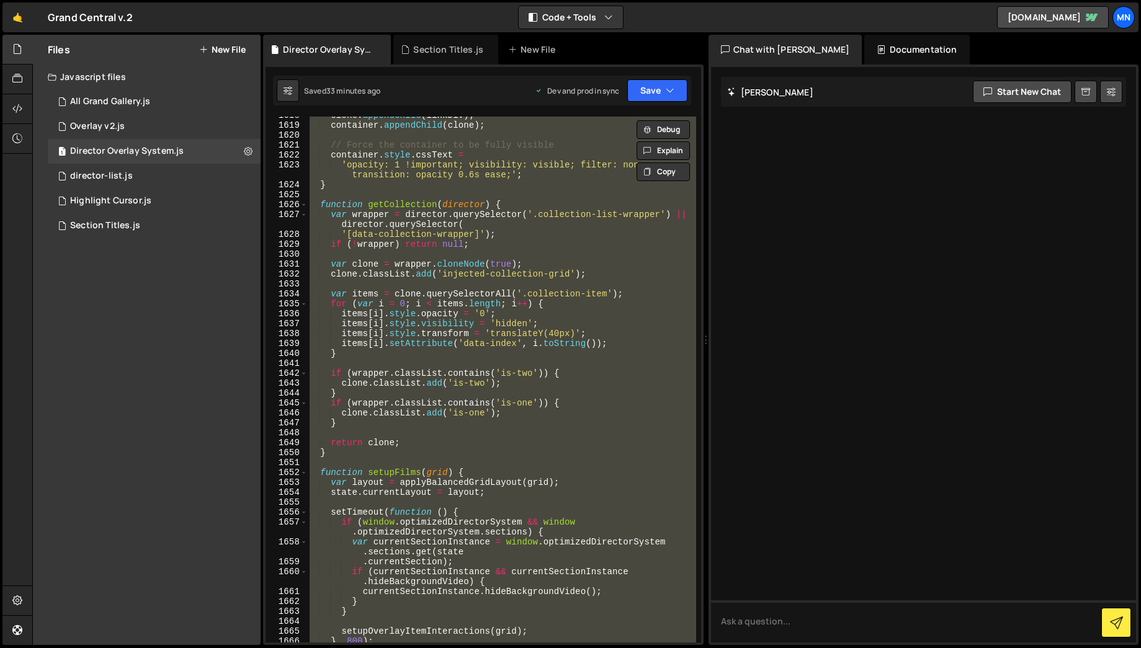
click at [583, 427] on div "clone . appendChild ( linkDiv ) ; container . appendChild ( clone ) ; // Force …" at bounding box center [501, 380] width 388 height 526
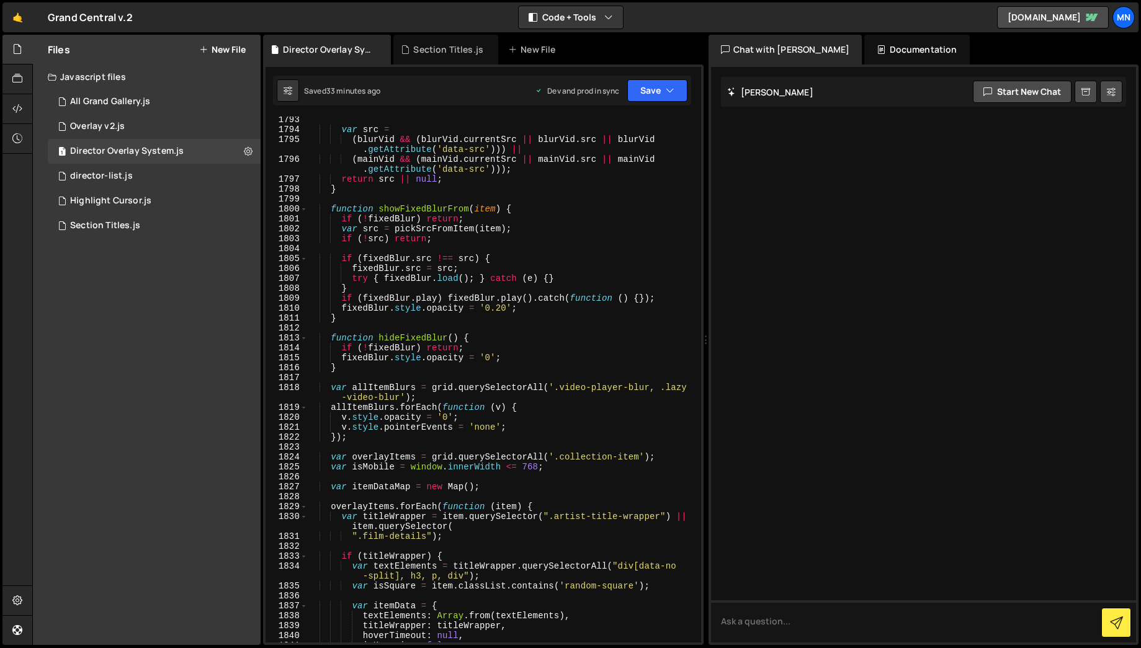
scroll to position [13869, 0]
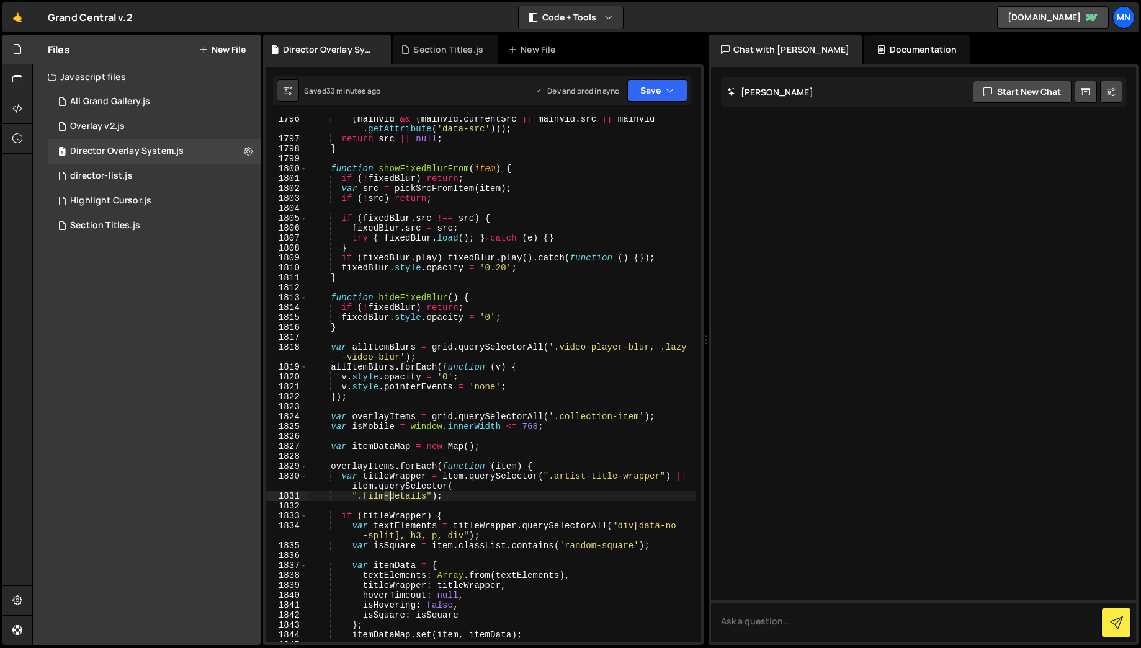
drag, startPoint x: 383, startPoint y: 493, endPoint x: 390, endPoint y: 493, distance: 6.8
click at [390, 493] on div "( mainVid && ( mainVid . currentSrc || mainVid . src || mainVid . getAttribute …" at bounding box center [501, 392] width 389 height 556
click at [537, 498] on div "( mainVid && ( mainVid . currentSrc || mainVid . src || mainVid . getAttribute …" at bounding box center [501, 392] width 389 height 556
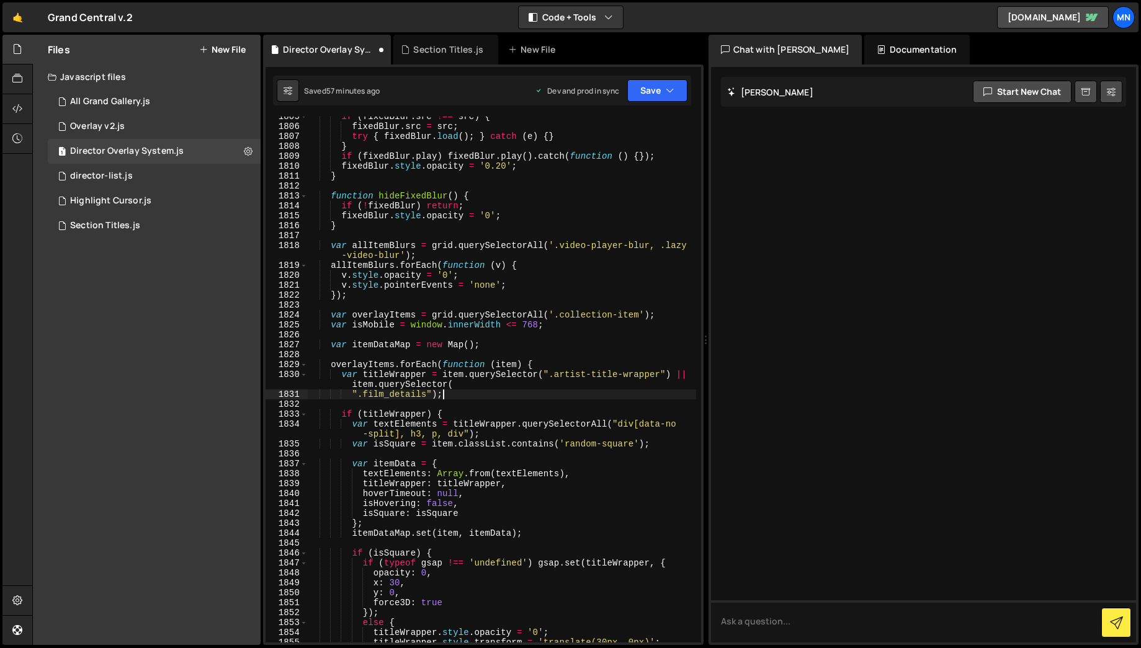
scroll to position [13943, 0]
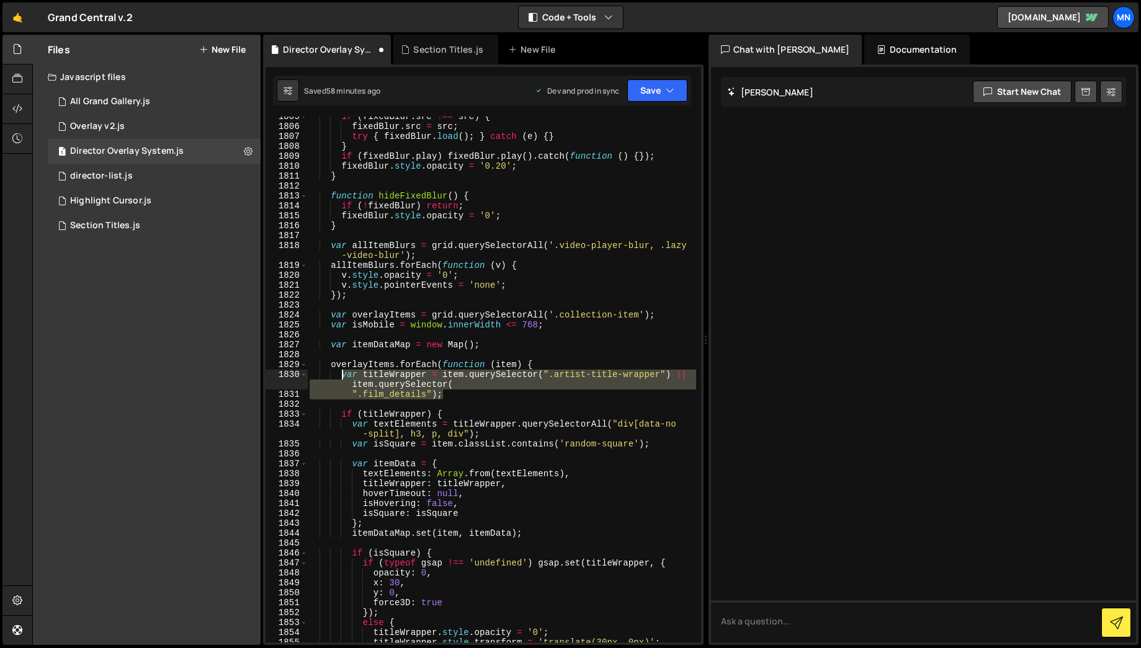
drag, startPoint x: 447, startPoint y: 395, endPoint x: 340, endPoint y: 375, distance: 109.0
click at [340, 375] on div "if ( fixedBlur . src !== src ) { fixedBlur . src = src ; try { fixedBlur . load…" at bounding box center [501, 385] width 389 height 546
paste textarea
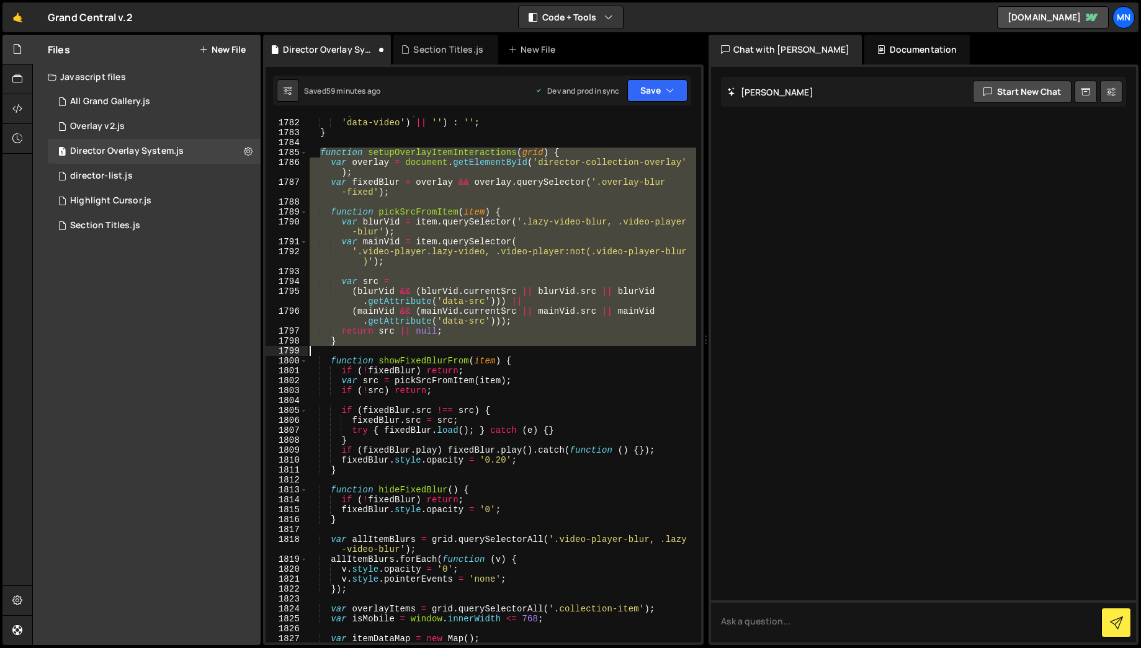
scroll to position [13770, 0]
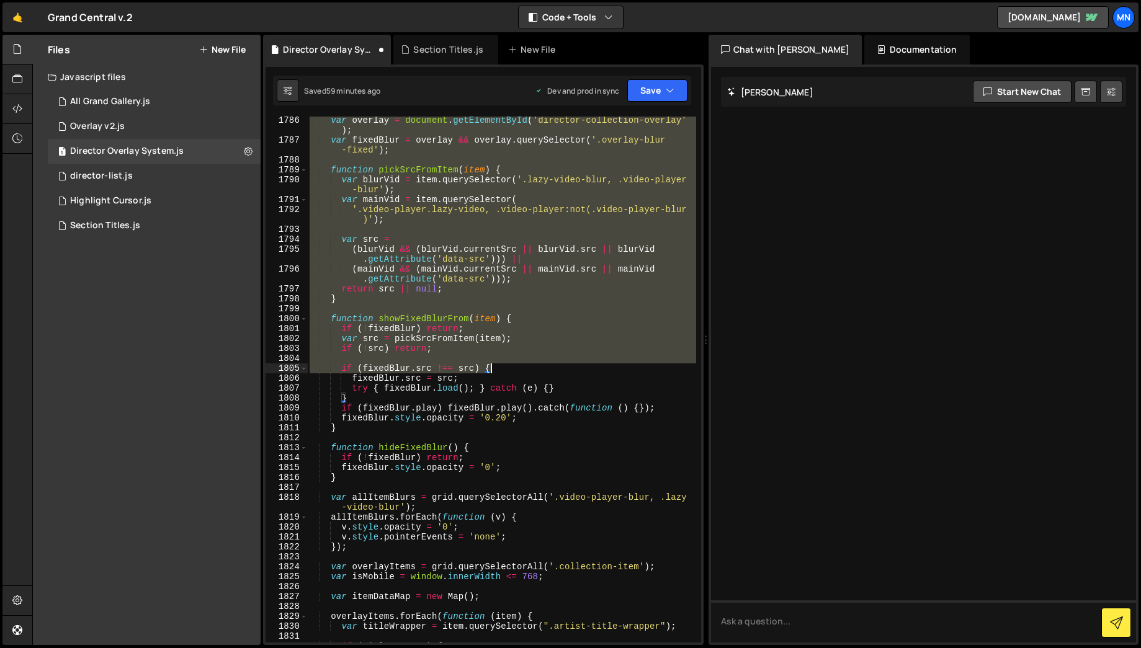
drag, startPoint x: 321, startPoint y: 155, endPoint x: 514, endPoint y: 368, distance: 287.7
click at [519, 372] on div "var overlay = document . getElementById ( 'director-collection-overlay' ) ; var…" at bounding box center [501, 393] width 389 height 556
type textarea "if (fixedBlur.src !== src) {"
click at [509, 314] on div "var overlay = document . getElementById ( 'director-collection-overlay' ) ; var…" at bounding box center [501, 380] width 388 height 526
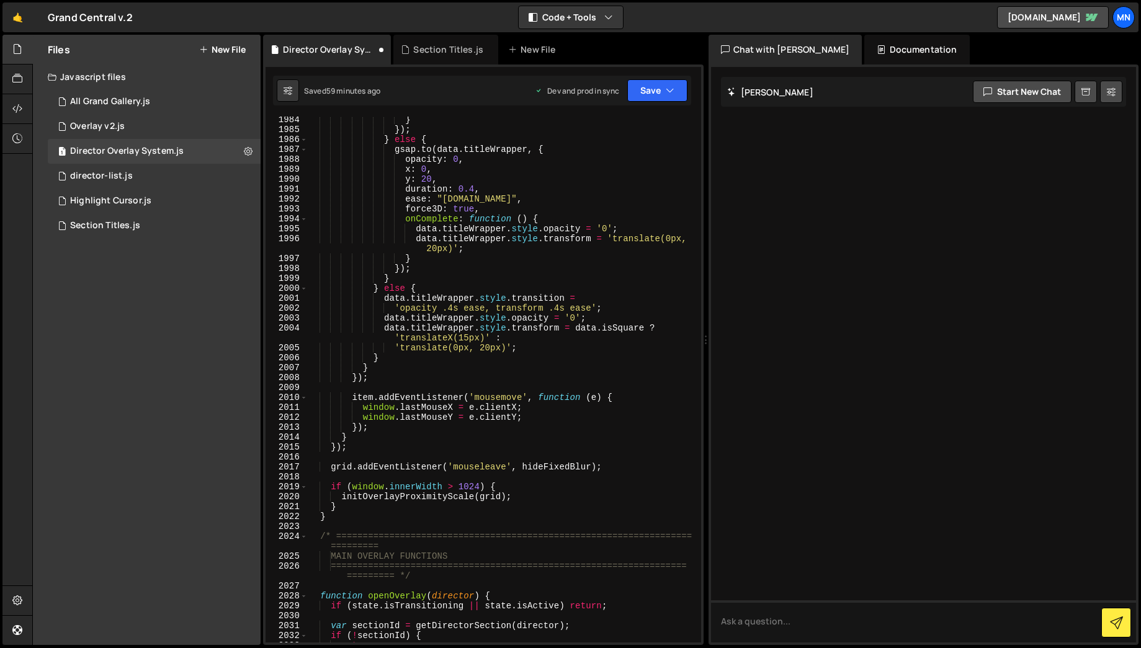
scroll to position [15333, 0]
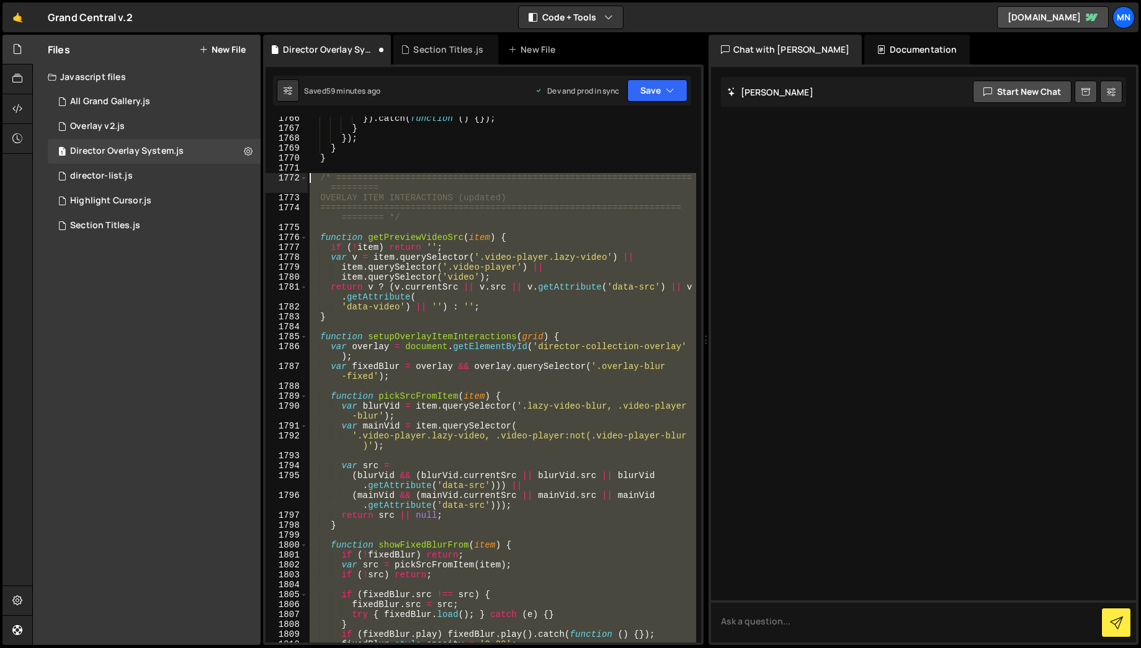
drag, startPoint x: 328, startPoint y: 512, endPoint x: 311, endPoint y: 174, distance: 339.2
click at [311, 174] on div "}) . catch ( function ( ) { }) ; } }) ; } } /* ================================…" at bounding box center [501, 387] width 389 height 546
paste textarea "}"
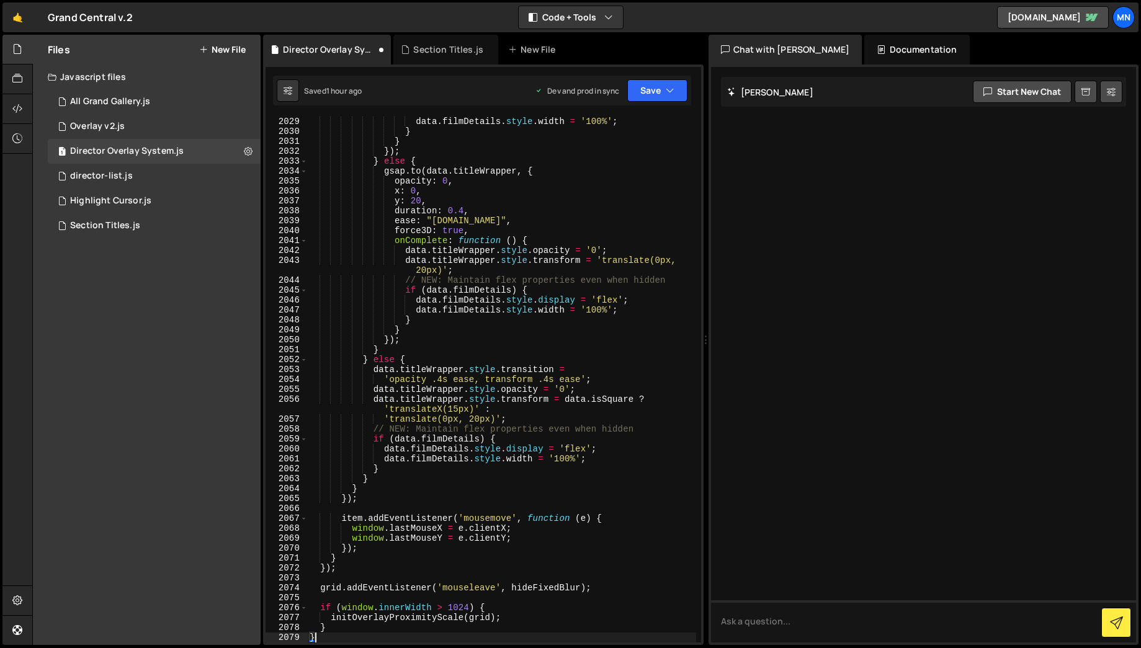
scroll to position [15342, 0]
drag, startPoint x: 643, startPoint y: 97, endPoint x: 641, endPoint y: 111, distance: 14.4
click at [643, 97] on button "Save" at bounding box center [657, 90] width 60 height 22
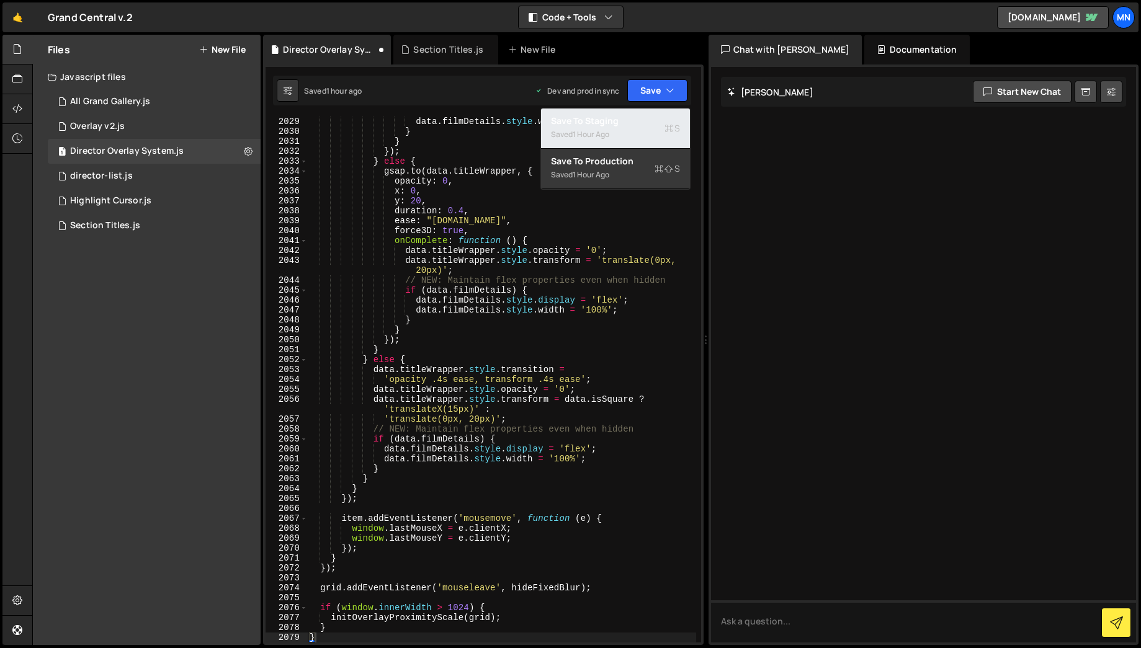
click at [643, 119] on div "Save to Staging S" at bounding box center [615, 121] width 129 height 12
type textarea "}"
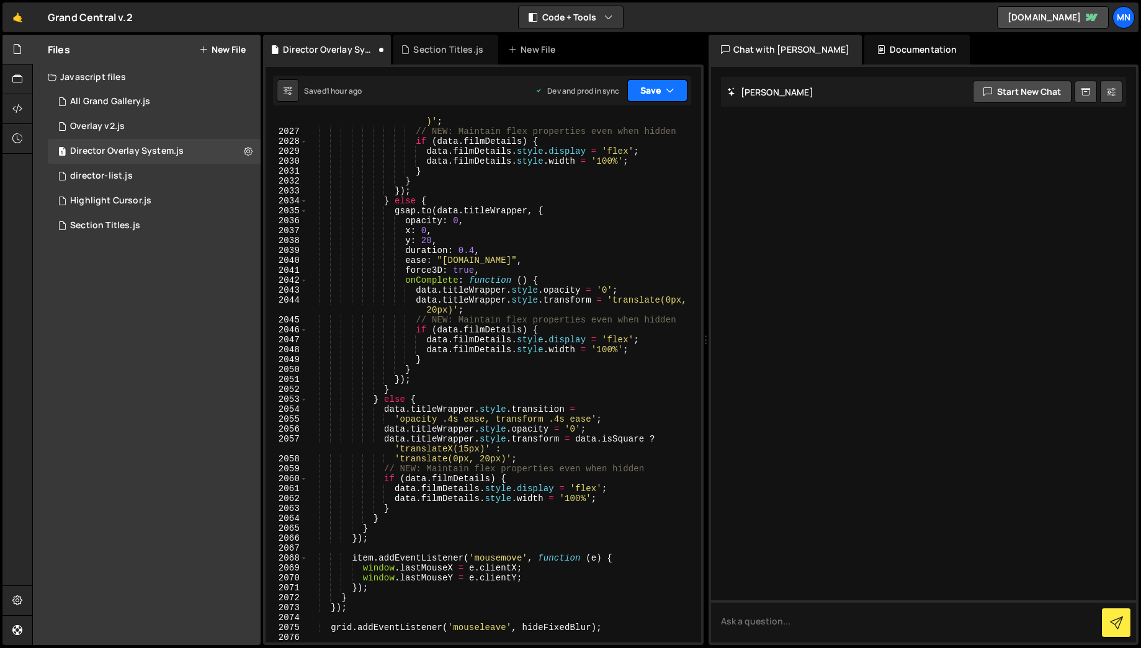
click at [658, 92] on button "Save" at bounding box center [657, 90] width 60 height 22
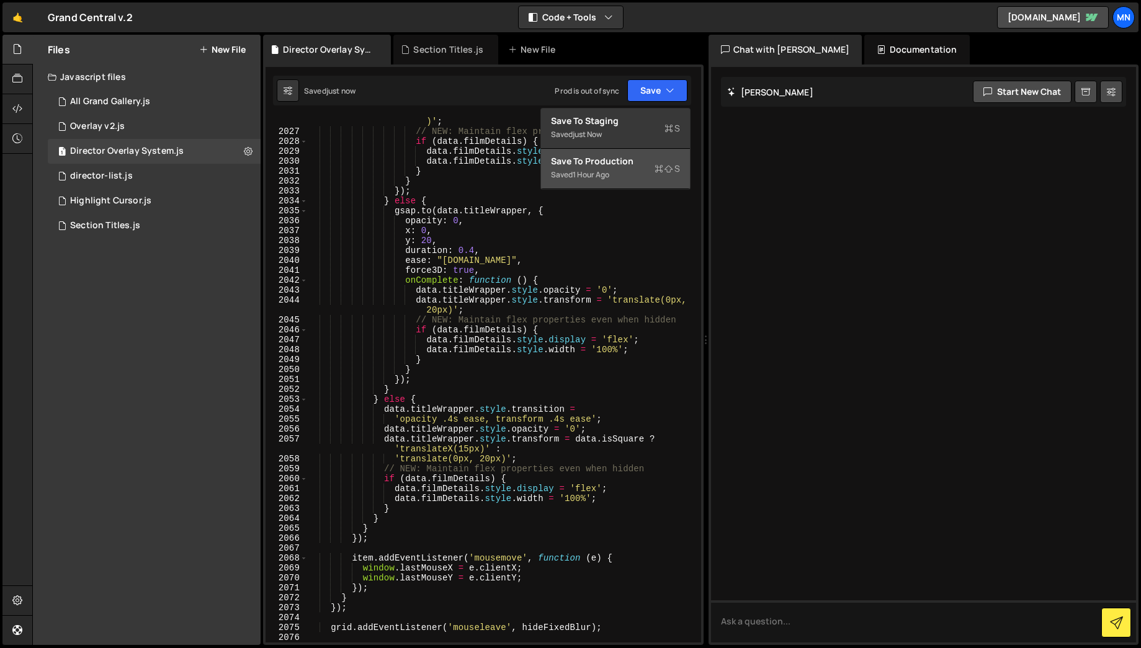
click at [629, 164] on div "Save to Production S" at bounding box center [615, 161] width 129 height 12
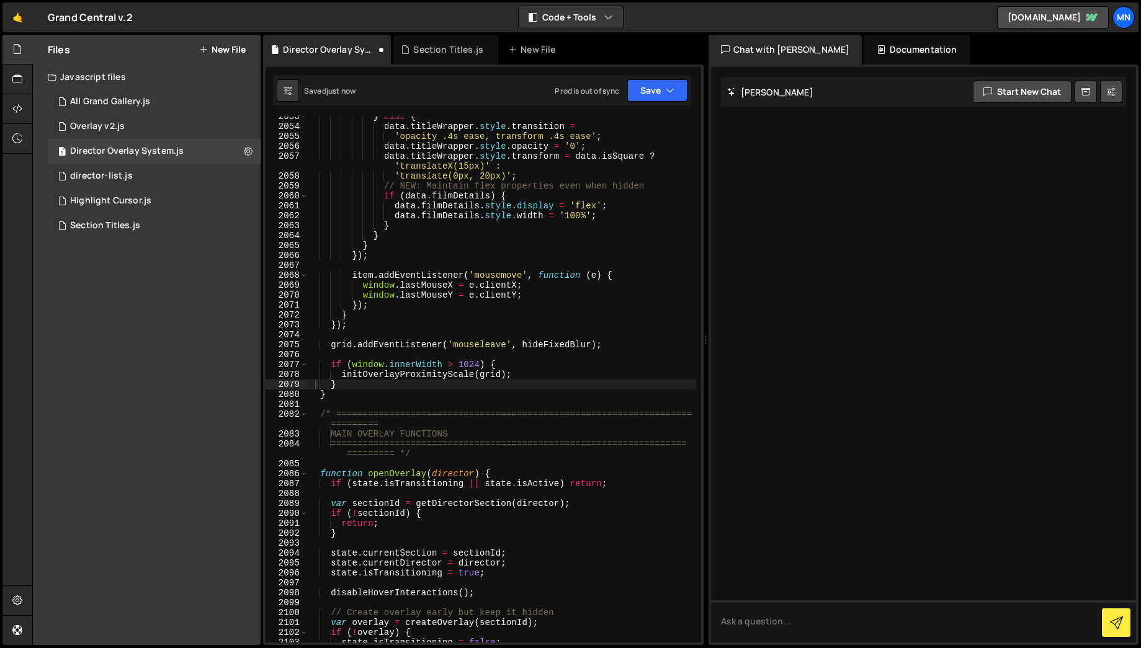
scroll to position [15522, 0]
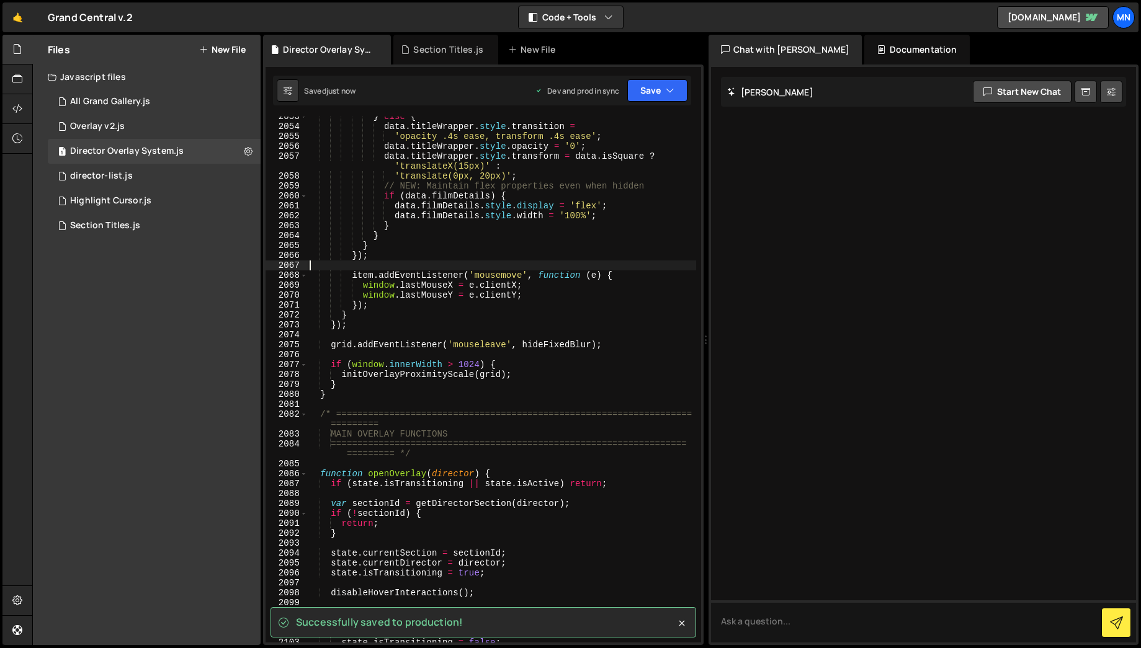
click at [648, 267] on div "} else { data . titleWrapper . style . transition = 'opacity .4s ease, transfor…" at bounding box center [501, 385] width 389 height 546
